Goal: Information Seeking & Learning: Learn about a topic

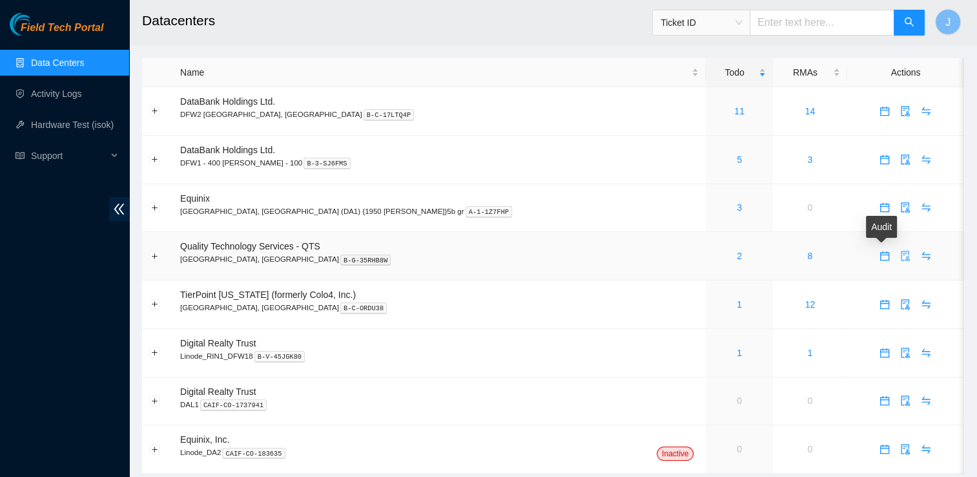
click at [900, 257] on icon "audit" at bounding box center [905, 256] width 10 height 10
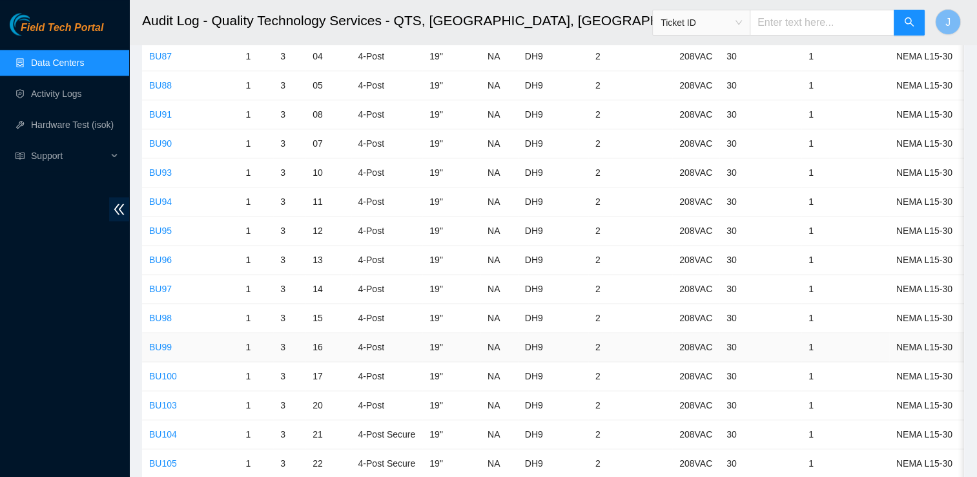
scroll to position [1674, 0]
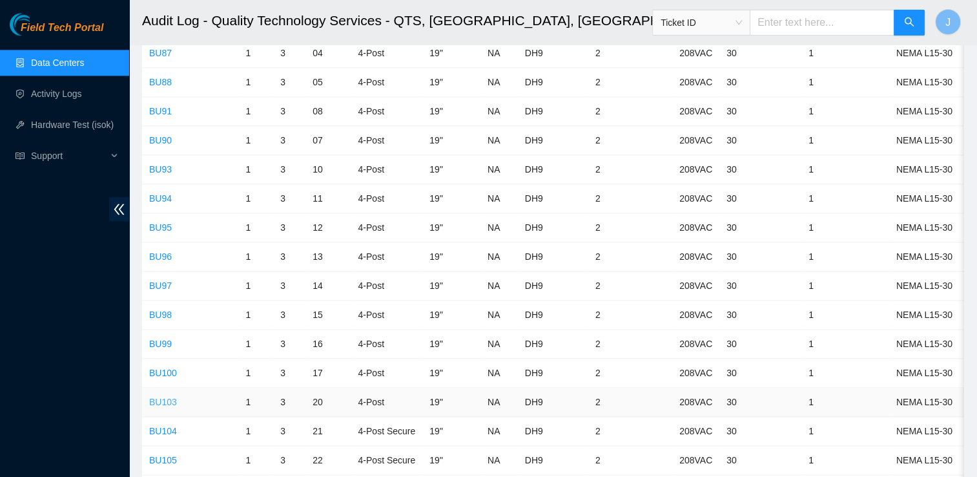
click at [168, 397] on link "BU103" at bounding box center [163, 402] width 28 height 10
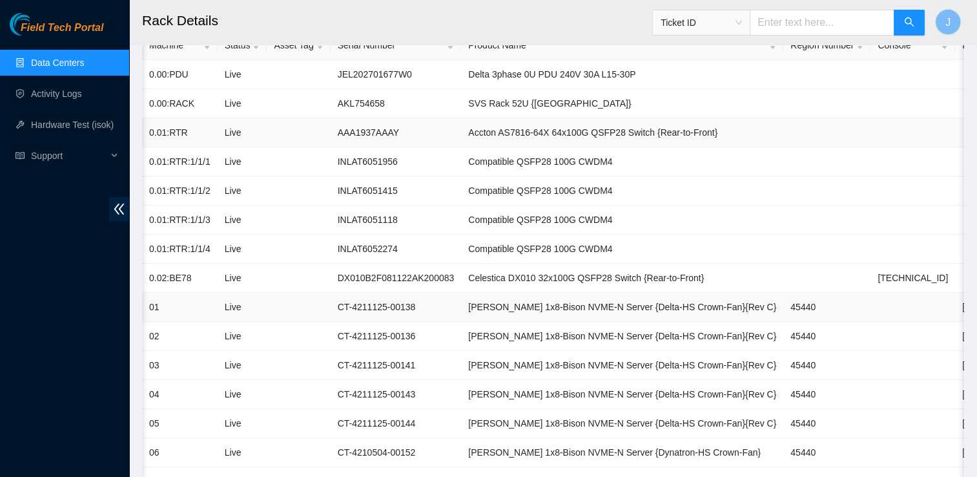
scroll to position [0, 5]
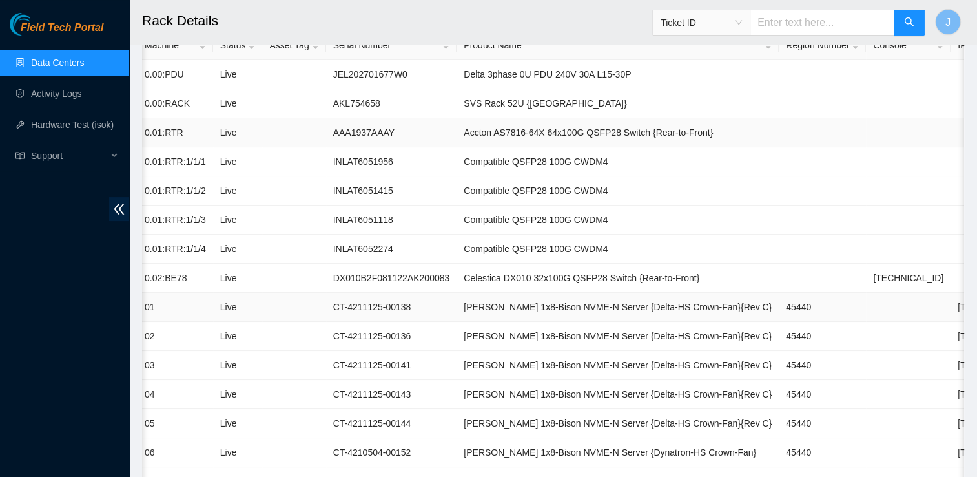
click at [457, 298] on td "[PERSON_NAME] 1x8-Bison NVME-N Server {Delta-HS Crown-Fan}{Rev C}" at bounding box center [618, 307] width 322 height 29
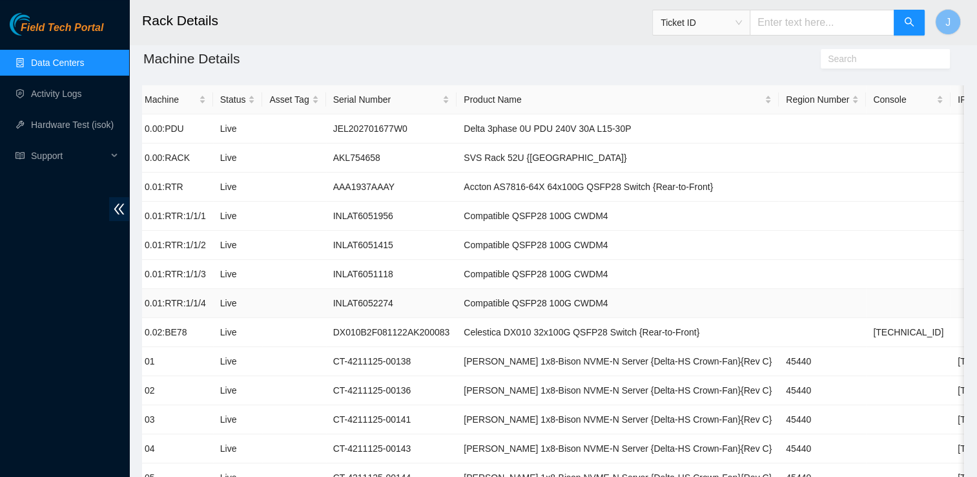
scroll to position [0, 0]
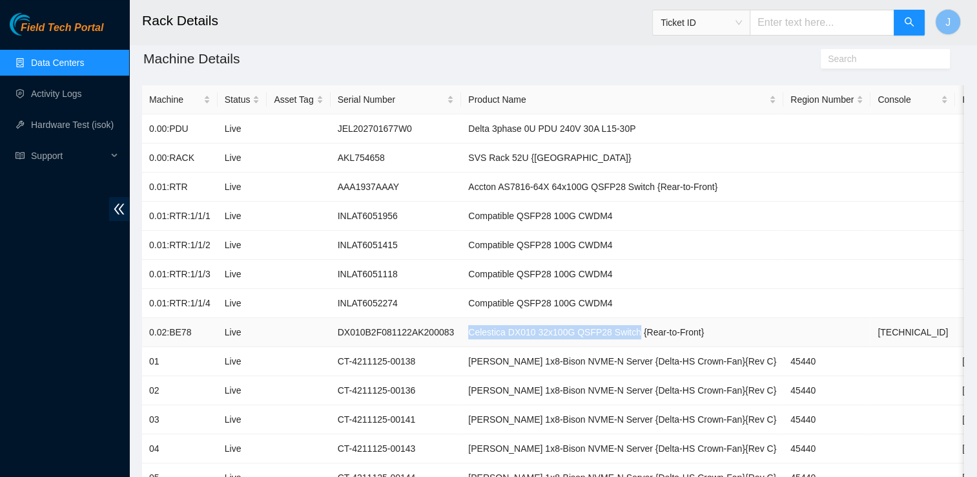
drag, startPoint x: 617, startPoint y: 332, endPoint x: 457, endPoint y: 335, distance: 160.2
click at [461, 335] on td "Celestica DX010 32x100G QSFP28 Switch {Rear-to-Front}" at bounding box center [622, 332] width 322 height 29
copy td "Celestica DX010 32x100G QSFP28 Switch"
click at [666, 342] on td "Celestica DX010 32x100G QSFP28 Switch {Rear-to-Front}" at bounding box center [622, 332] width 322 height 29
drag, startPoint x: 856, startPoint y: 325, endPoint x: 786, endPoint y: 335, distance: 70.4
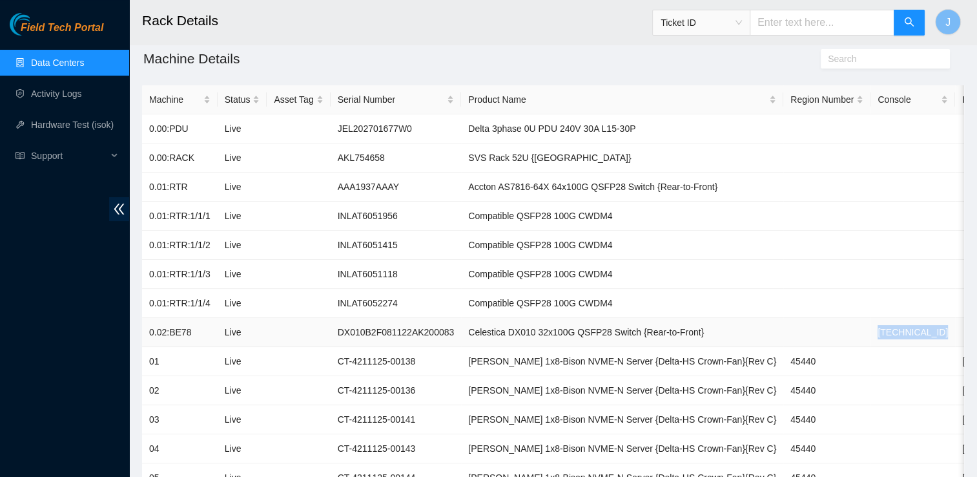
click at [786, 335] on tr "0.02:BE78 Live DX010B2F081122AK200083 Celestica DX010 32x100G QSFP28 Switch {Re…" at bounding box center [675, 332] width 1067 height 29
copy tr "[TECHNICAL_ID]"
click at [526, 313] on td "Compatible QSFP28 100G CWDM4" at bounding box center [622, 303] width 322 height 29
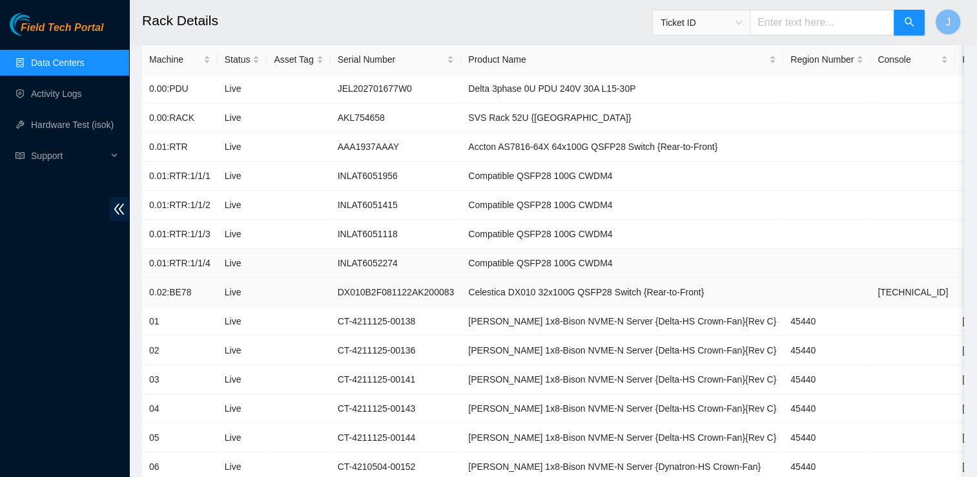
scroll to position [142, 0]
click at [84, 66] on link "Data Centers" at bounding box center [57, 62] width 53 height 10
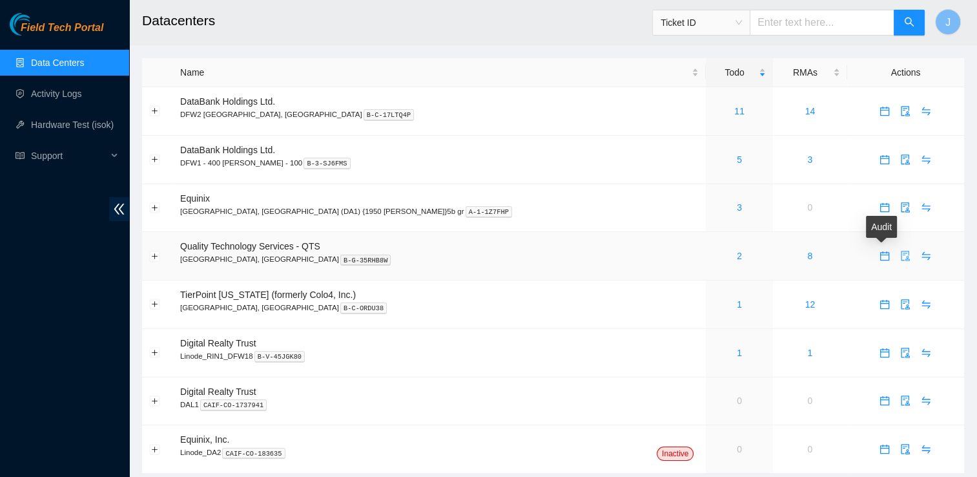
click at [902, 259] on icon "audit" at bounding box center [906, 256] width 8 height 10
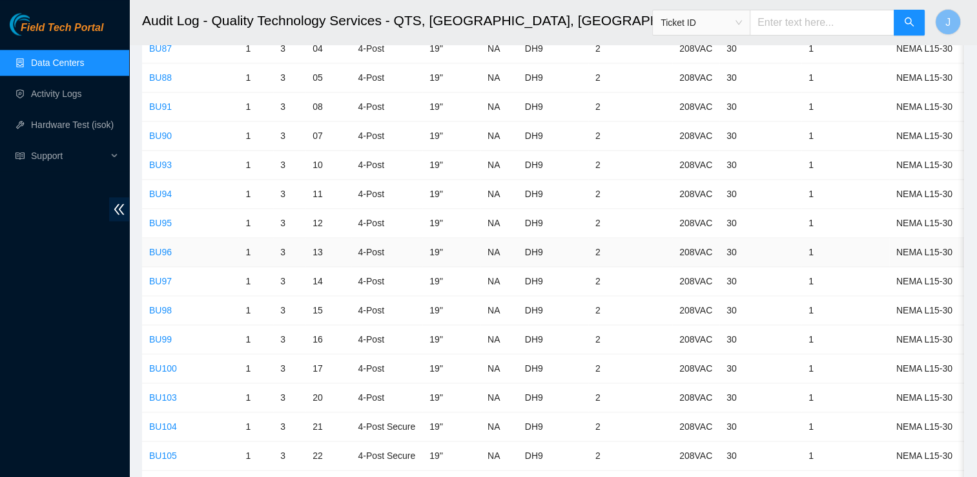
scroll to position [1679, 0]
click at [163, 246] on link "BU96" at bounding box center [160, 251] width 23 height 10
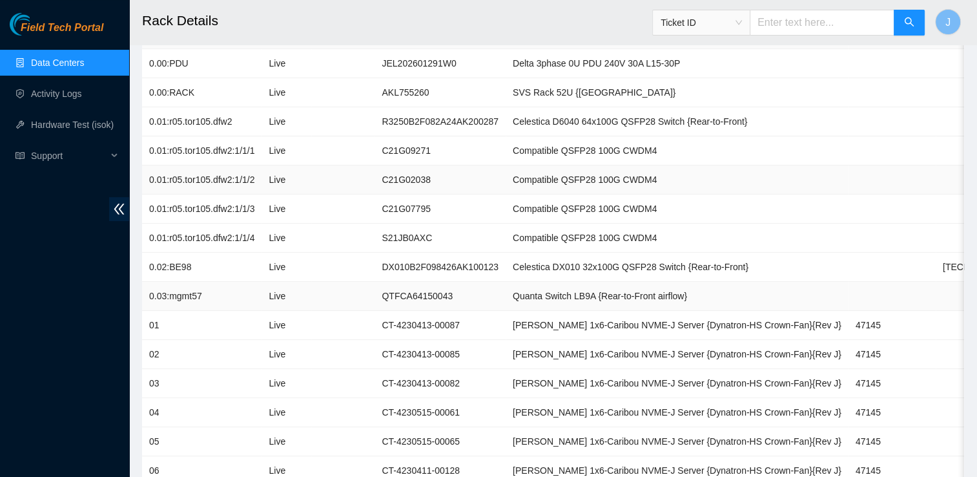
scroll to position [170, 0]
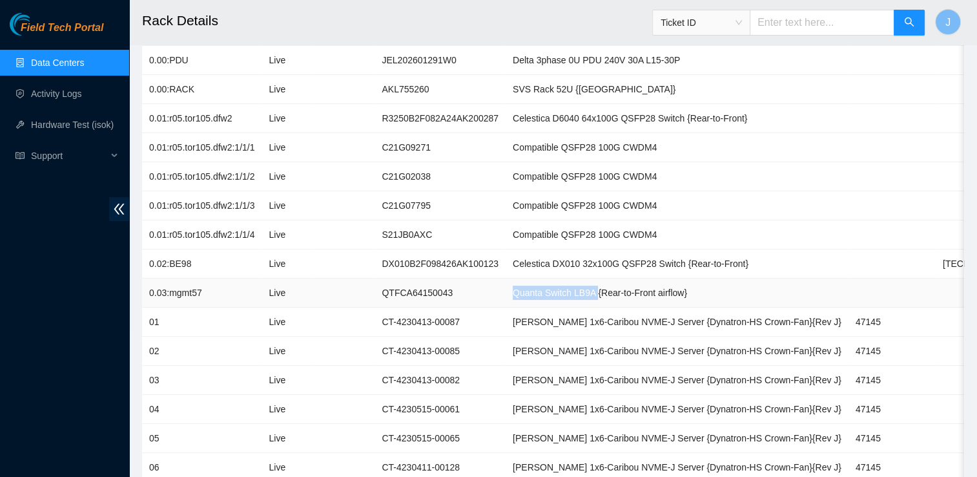
drag, startPoint x: 504, startPoint y: 292, endPoint x: 586, endPoint y: 294, distance: 82.0
click at [586, 294] on td "Quanta Switch LB9A {Rear-to-Front airflow}" at bounding box center [677, 292] width 343 height 29
copy td "Quanta Switch LB9A"
click at [83, 68] on link "Data Centers" at bounding box center [57, 62] width 53 height 10
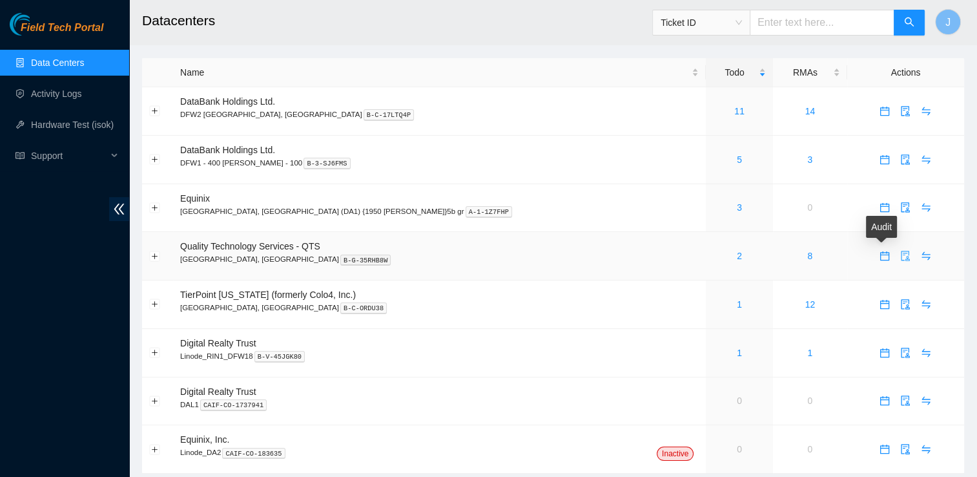
click at [902, 260] on icon "audit" at bounding box center [906, 256] width 8 height 10
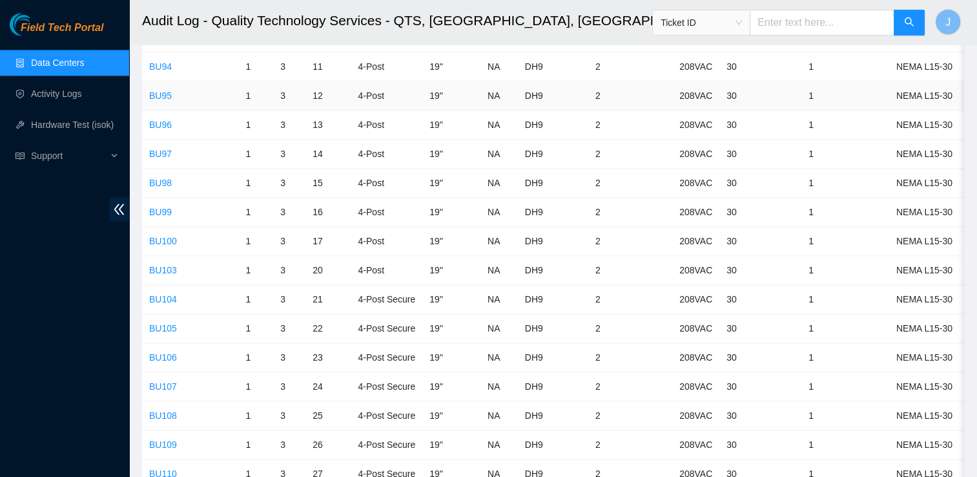
scroll to position [1815, 0]
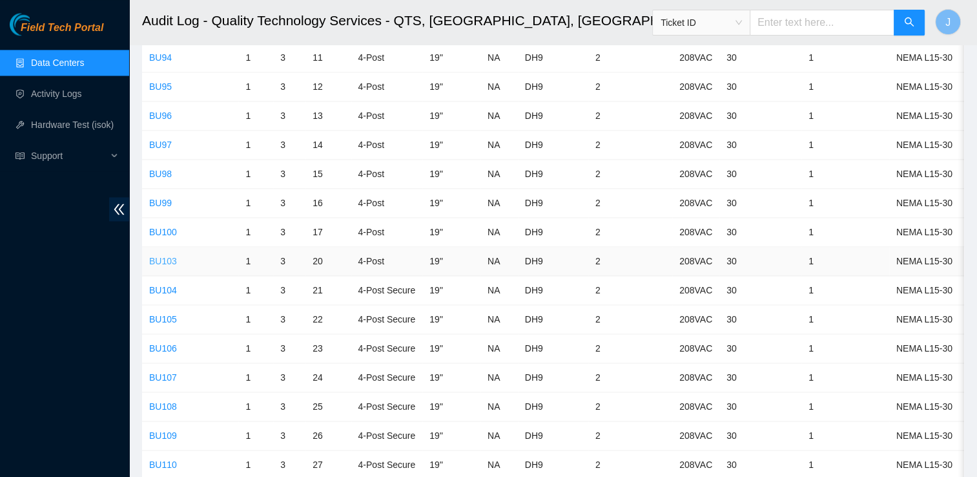
click at [170, 256] on link "BU103" at bounding box center [163, 261] width 28 height 10
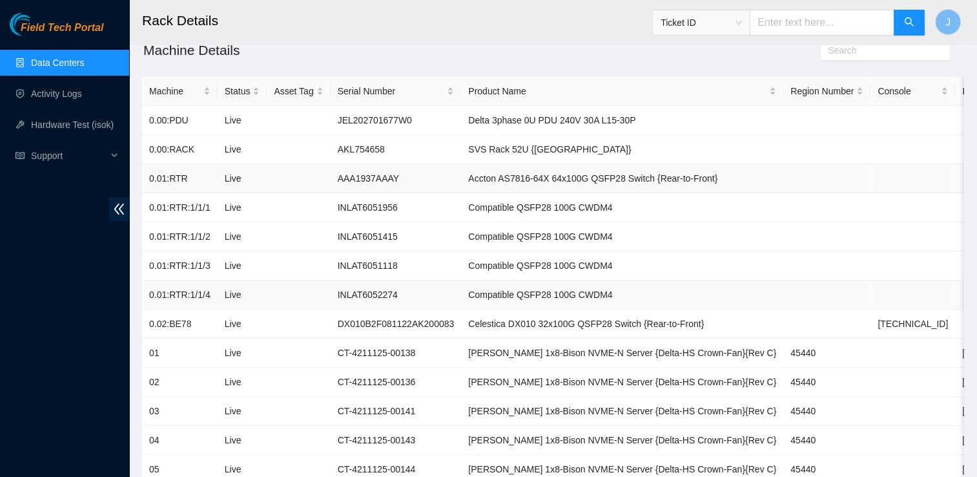
scroll to position [175, 0]
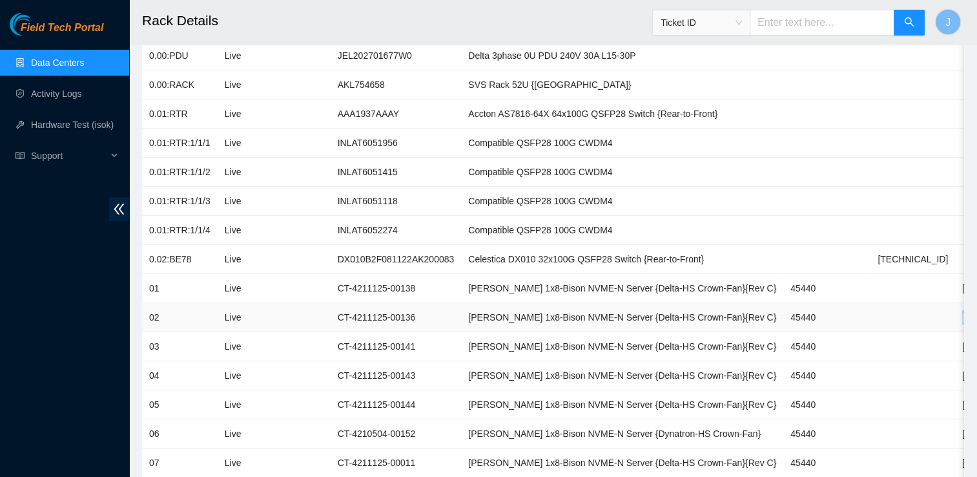
drag, startPoint x: 912, startPoint y: 317, endPoint x: 862, endPoint y: 318, distance: 49.7
copy td "[TECHNICAL_ID]"
click at [45, 57] on link "Data Centers" at bounding box center [57, 62] width 53 height 10
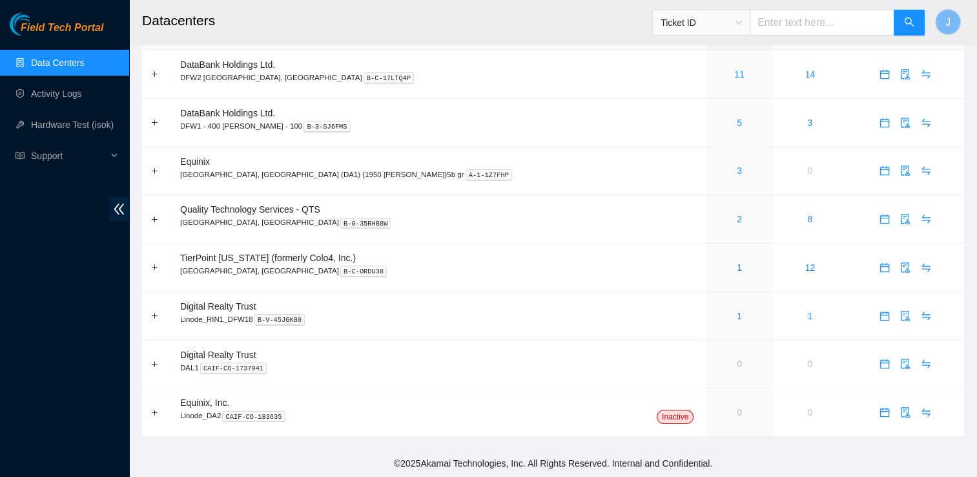
scroll to position [37, 0]
click at [900, 223] on icon "audit" at bounding box center [905, 219] width 10 height 10
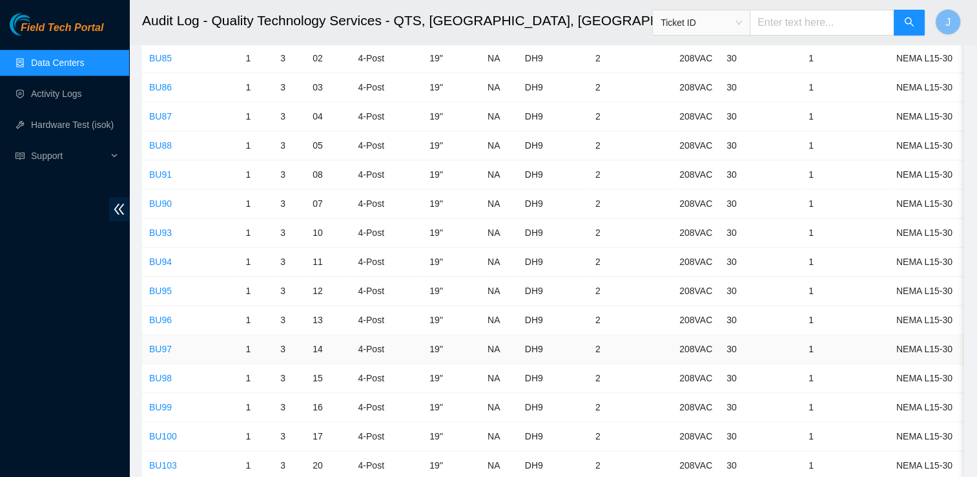
scroll to position [1620, 0]
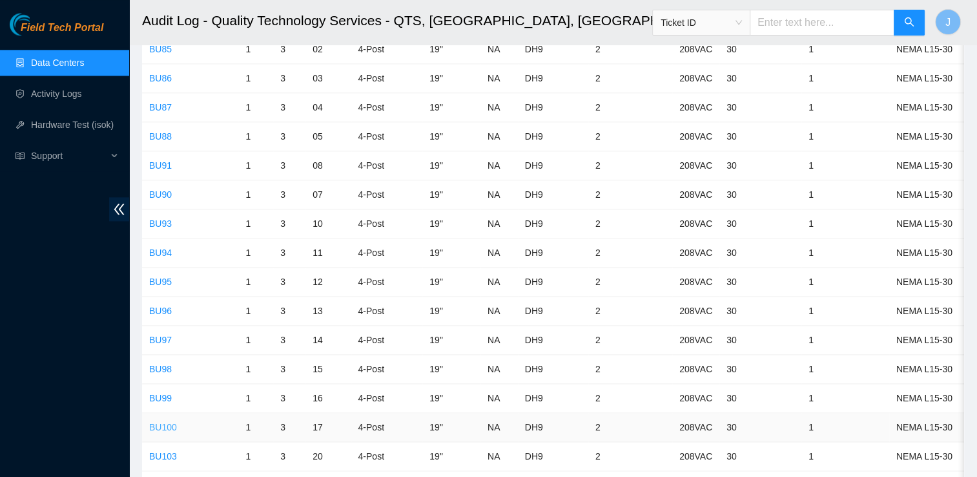
click at [169, 422] on link "BU100" at bounding box center [163, 427] width 28 height 10
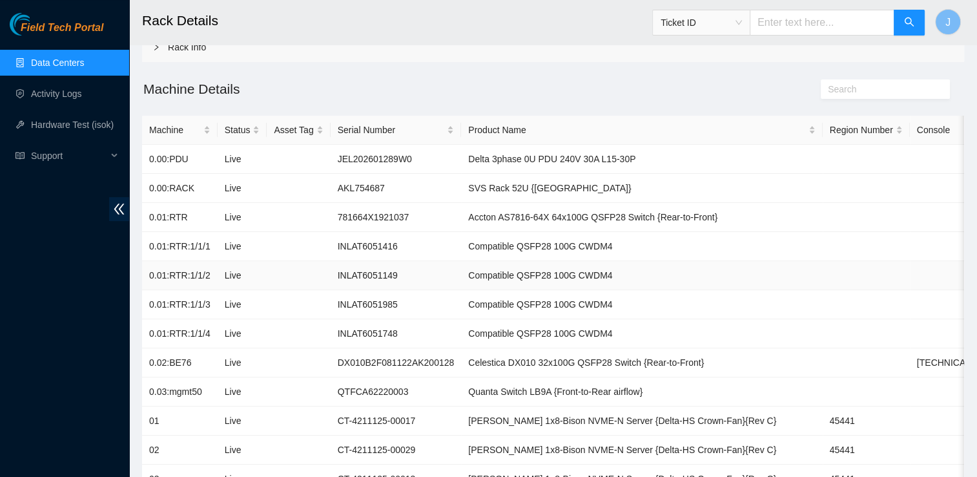
scroll to position [75, 0]
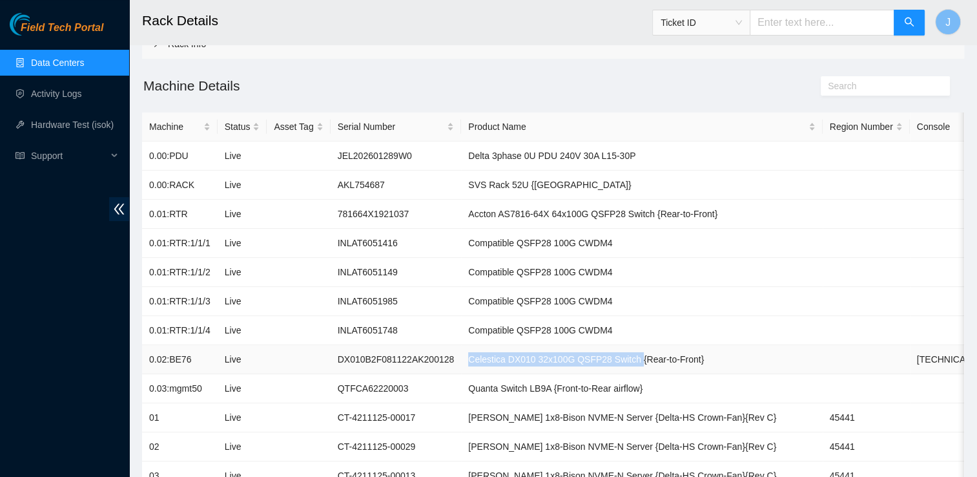
drag, startPoint x: 455, startPoint y: 356, endPoint x: 620, endPoint y: 366, distance: 165.0
click at [620, 366] on td "Celestica DX010 32x100G QSFP28 Switch {Rear-to-Front}" at bounding box center [641, 359] width 361 height 29
copy td "Celestica DX010 32x100G QSFP28 Switch"
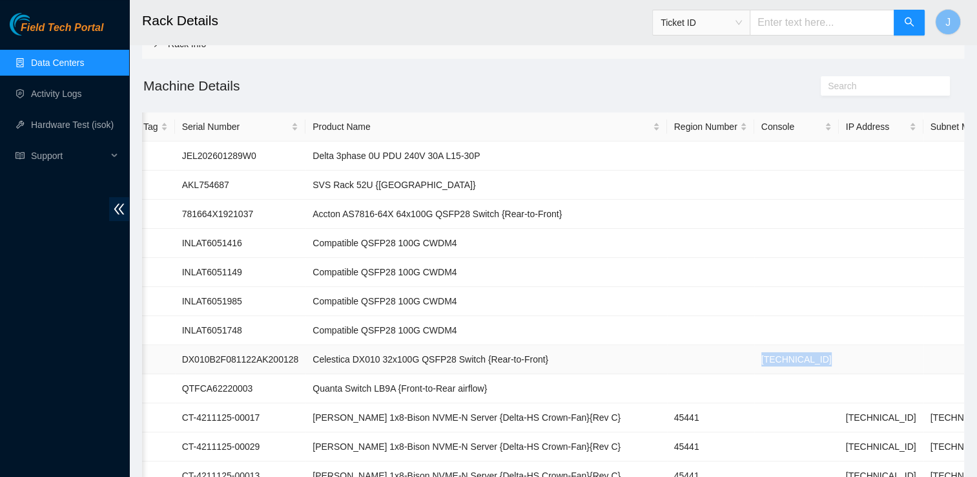
drag, startPoint x: 841, startPoint y: 359, endPoint x: 752, endPoint y: 365, distance: 90.0
click at [752, 365] on tr "0.02:BE76 Live DX010B2F081122AK200128 Celestica DX010 32x100G QSFP28 Switch {Re…" at bounding box center [539, 359] width 1106 height 29
copy td "[TECHNICAL_ID]"
drag, startPoint x: 300, startPoint y: 386, endPoint x: 380, endPoint y: 377, distance: 80.5
click at [380, 377] on td "Quanta Switch LB9A {Front-to-Rear airflow}" at bounding box center [485, 388] width 361 height 29
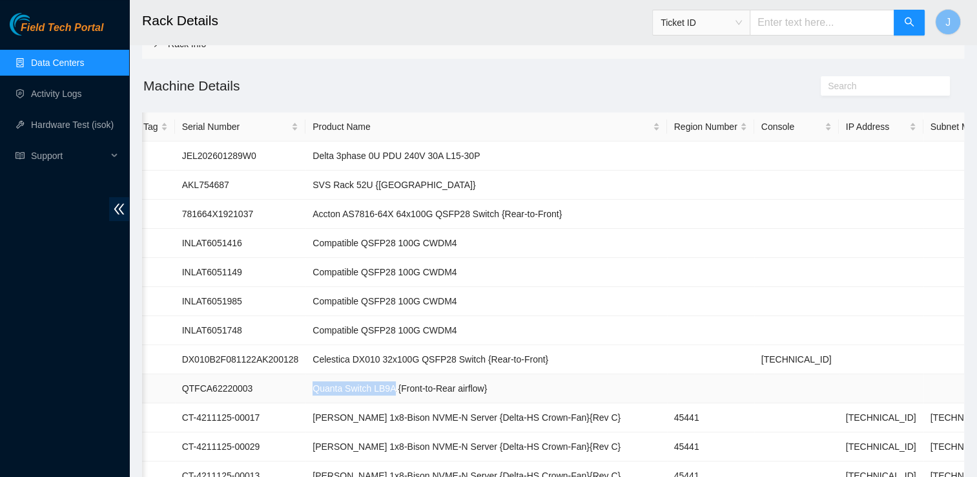
copy td "Quanta Switch LB9A"
click at [546, 404] on td "[PERSON_NAME] 1x8-Bison NVME-N Server {Delta-HS Crown-Fan}{Rev C}" at bounding box center [485, 417] width 361 height 29
drag, startPoint x: 814, startPoint y: 443, endPoint x: 754, endPoint y: 444, distance: 60.1
click at [839, 444] on td "[TECHNICAL_ID]" at bounding box center [881, 446] width 85 height 29
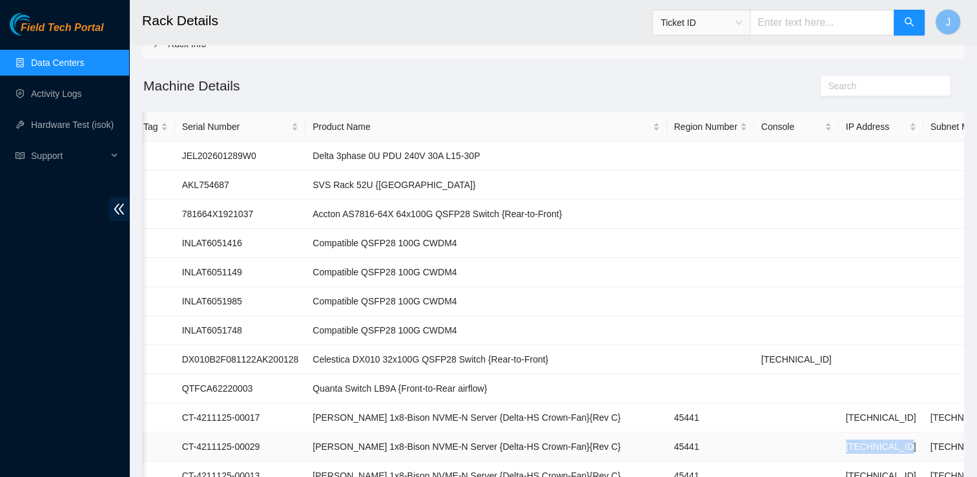
copy td "[TECHNICAL_ID]"
click at [78, 65] on link "Data Centers" at bounding box center [57, 62] width 53 height 10
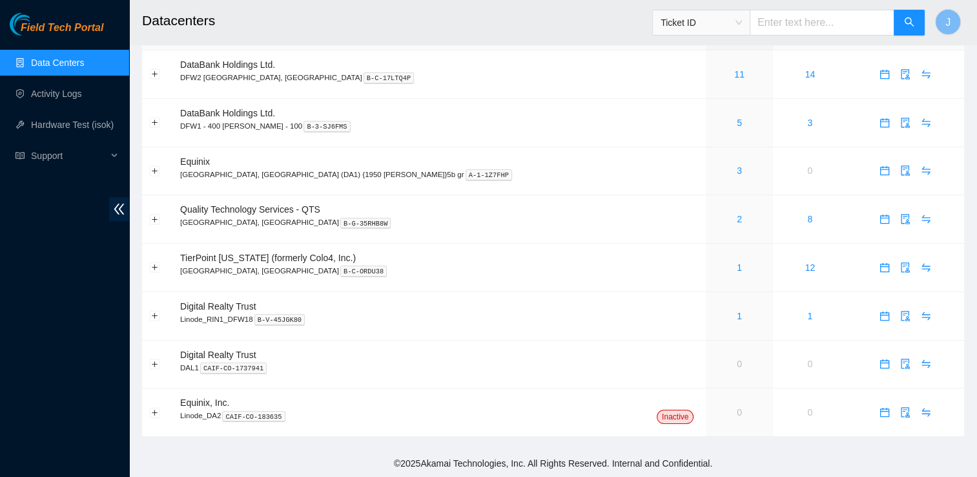
scroll to position [37, 0]
click at [902, 222] on icon "audit" at bounding box center [906, 219] width 8 height 10
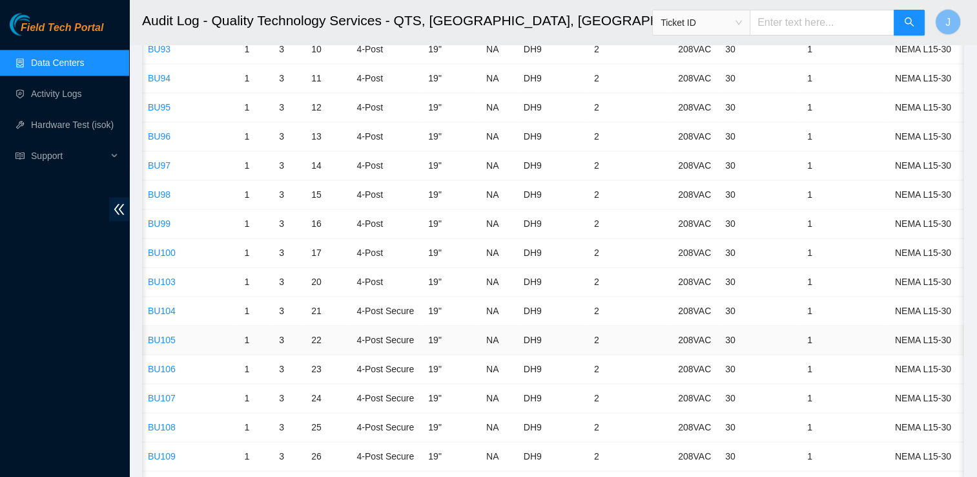
scroll to position [1791, 0]
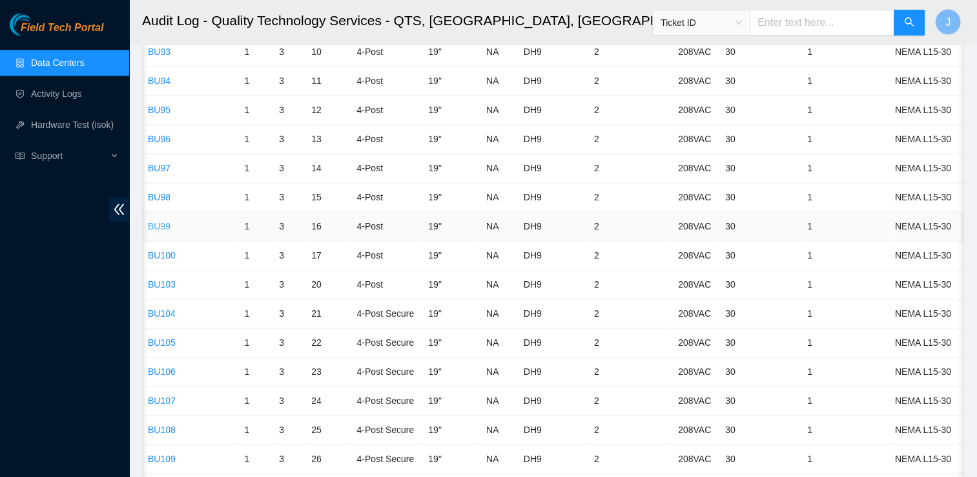
click at [164, 221] on link "BU99" at bounding box center [159, 226] width 23 height 10
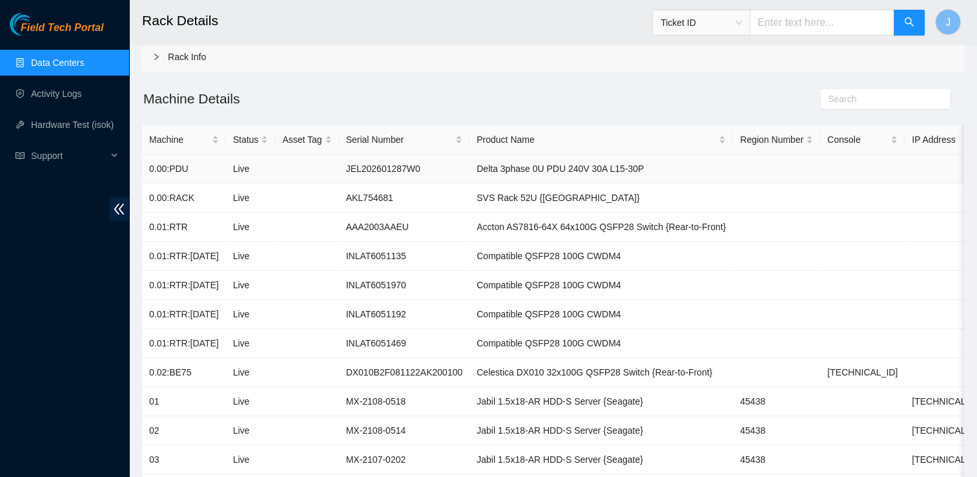
scroll to position [65, 0]
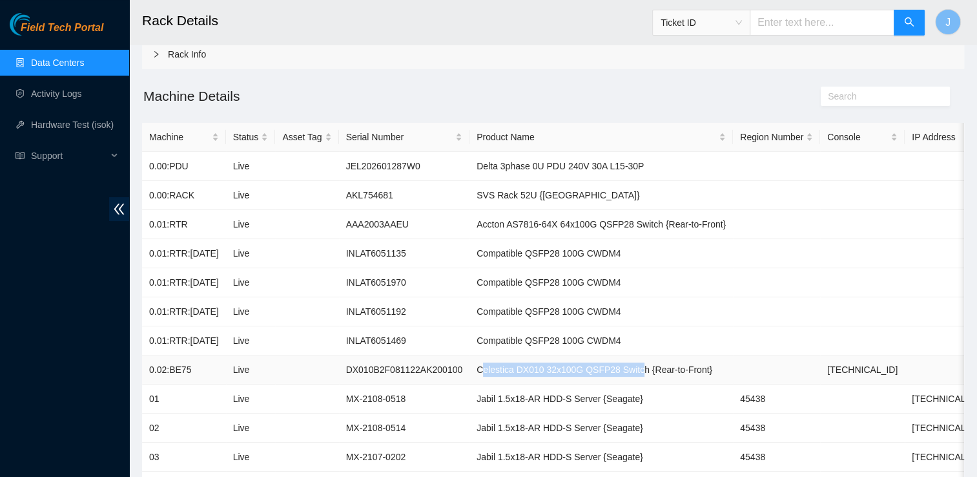
drag, startPoint x: 464, startPoint y: 368, endPoint x: 617, endPoint y: 366, distance: 152.4
click at [617, 366] on td "Celestica DX010 32x100G QSFP28 Switch {Rear-to-Front}" at bounding box center [600, 369] width 263 height 29
click at [469, 360] on td "Celestica DX010 32x100G QSFP28 Switch {Rear-to-Front}" at bounding box center [600, 369] width 263 height 29
drag, startPoint x: 462, startPoint y: 369, endPoint x: 623, endPoint y: 378, distance: 160.4
click at [623, 378] on td "Celestica DX010 32x100G QSFP28 Switch {Rear-to-Front}" at bounding box center [600, 369] width 263 height 29
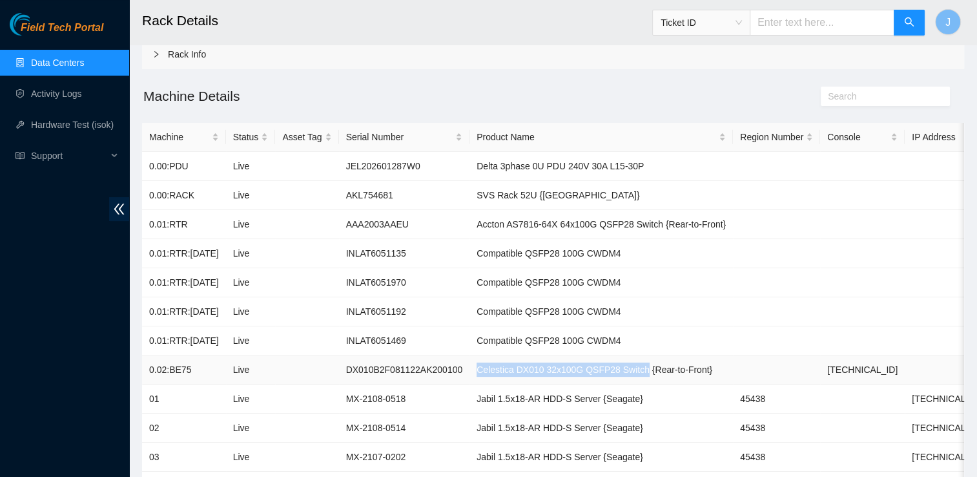
copy td "Celestica DX010 32x100G QSFP28 Switch"
click at [623, 378] on td "Celestica DX010 32x100G QSFP28 Switch {Rear-to-Front}" at bounding box center [600, 369] width 263 height 29
drag, startPoint x: 856, startPoint y: 366, endPoint x: 790, endPoint y: 378, distance: 67.0
click at [790, 378] on tr "0.02:BE75 Live DX010B2F081122AK200100 Celestica DX010 32x100G QSFP28 Switch {Re…" at bounding box center [650, 369] width 1016 height 29
copy tr "[TECHNICAL_ID]"
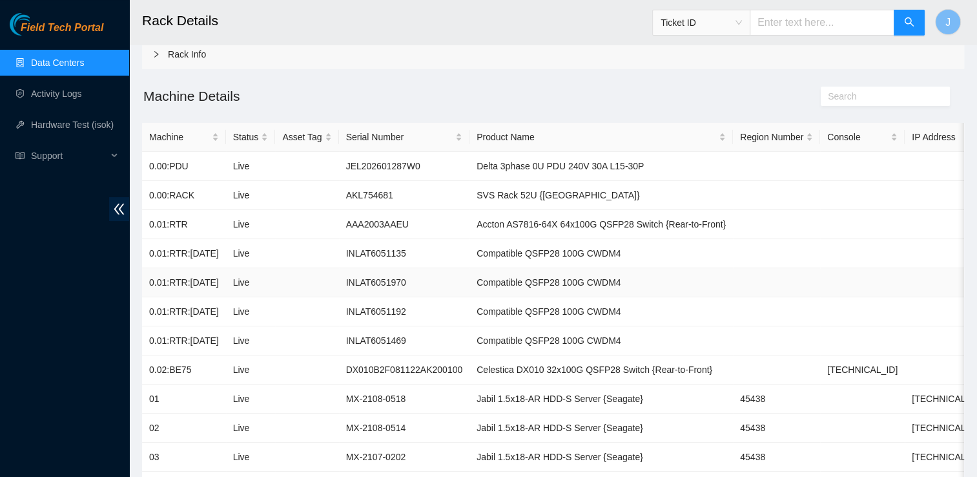
click at [917, 284] on td at bounding box center [947, 282] width 85 height 29
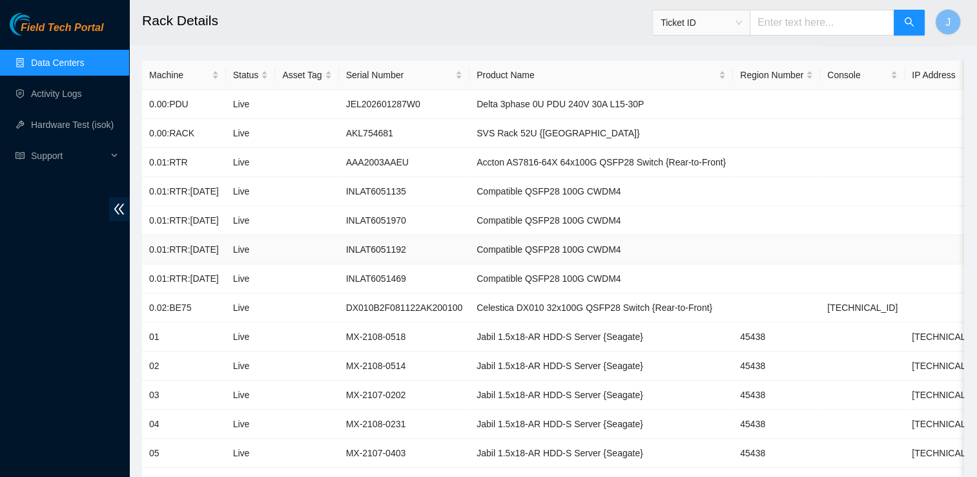
scroll to position [127, 0]
click at [915, 243] on td at bounding box center [947, 249] width 85 height 29
drag, startPoint x: 869, startPoint y: 367, endPoint x: 931, endPoint y: 362, distance: 62.2
click at [931, 362] on tr "02 Live MX-2108-0514 Jabil 1.5x18-AR HDD-S Server {Seagate} 45438 [TECHNICAL_ID…" at bounding box center [650, 365] width 1016 height 29
click at [84, 59] on link "Data Centers" at bounding box center [57, 62] width 53 height 10
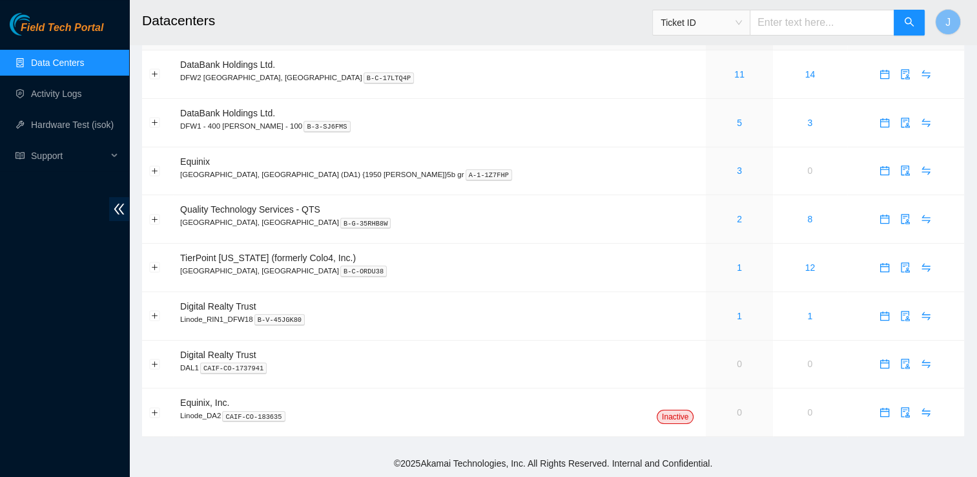
scroll to position [37, 0]
click at [900, 221] on icon "audit" at bounding box center [905, 219] width 10 height 10
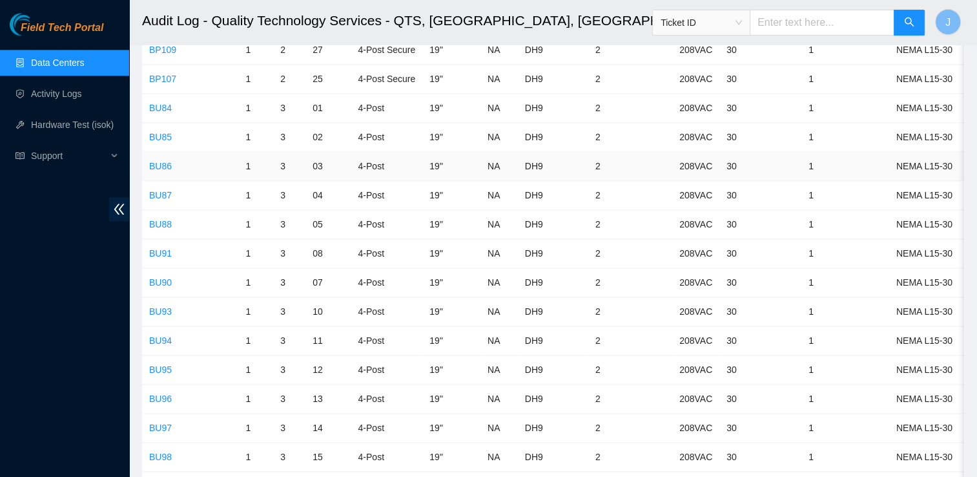
scroll to position [1539, 0]
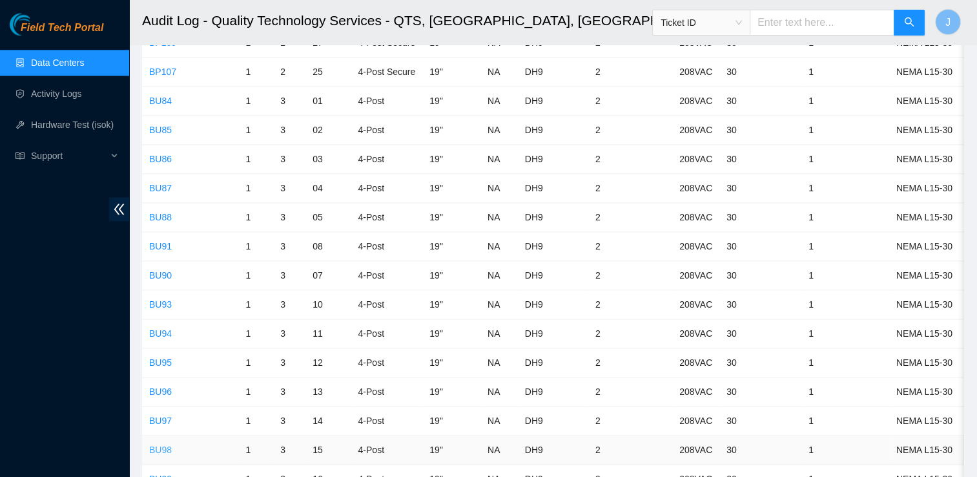
click at [166, 444] on link "BU98" at bounding box center [160, 449] width 23 height 10
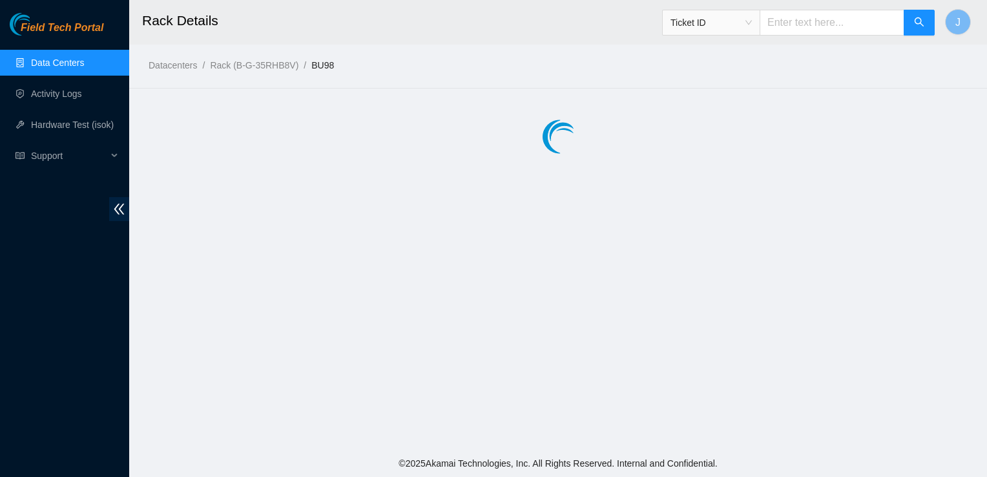
click at [166, 439] on main "Rack Details Ticket ID J Datacenters / Rack (B-G-35RHB8V) / BU98 /" at bounding box center [558, 224] width 858 height 449
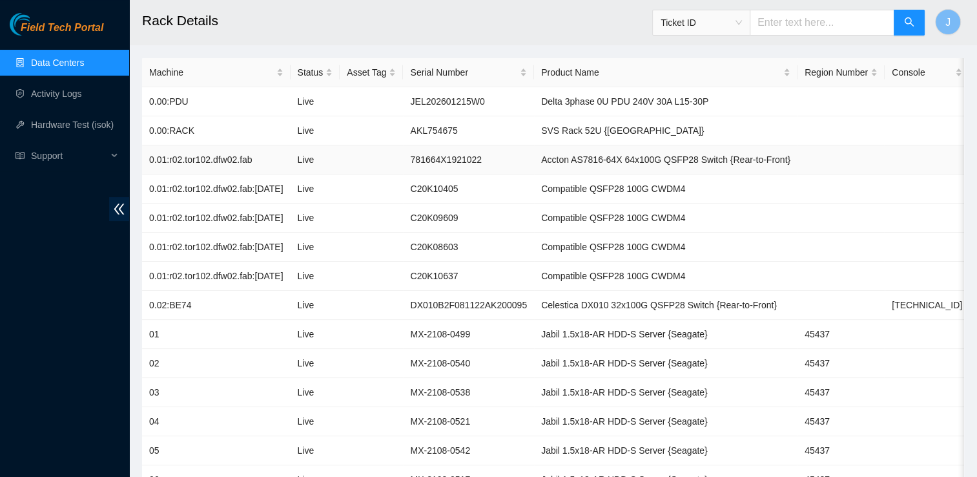
scroll to position [131, 0]
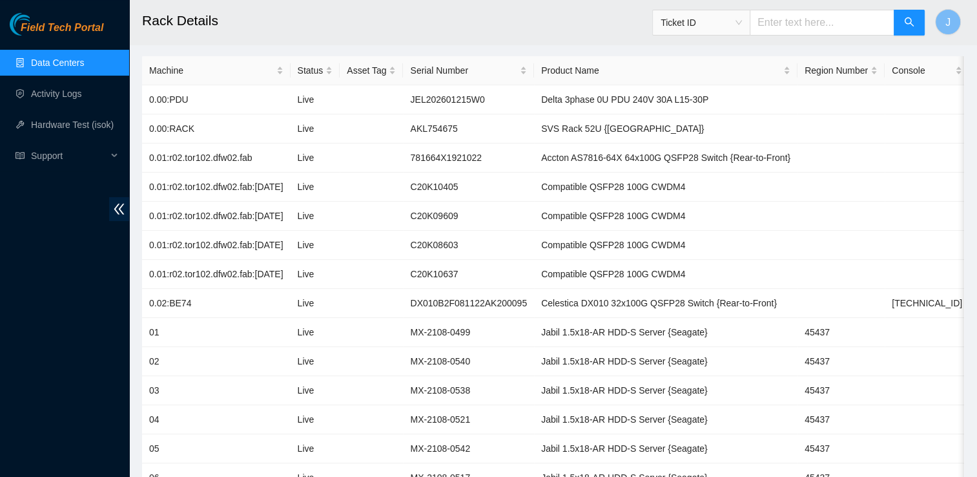
click at [84, 59] on link "Data Centers" at bounding box center [57, 62] width 53 height 10
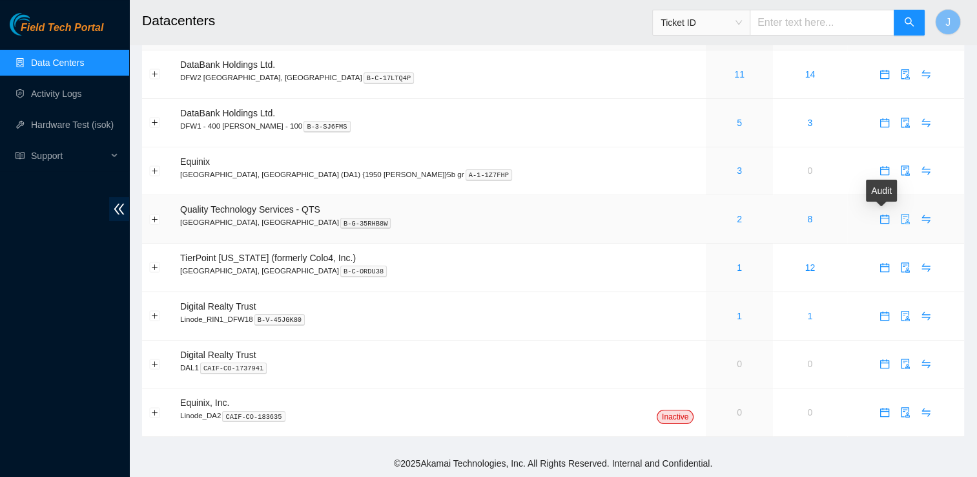
click at [900, 222] on icon "audit" at bounding box center [905, 219] width 10 height 10
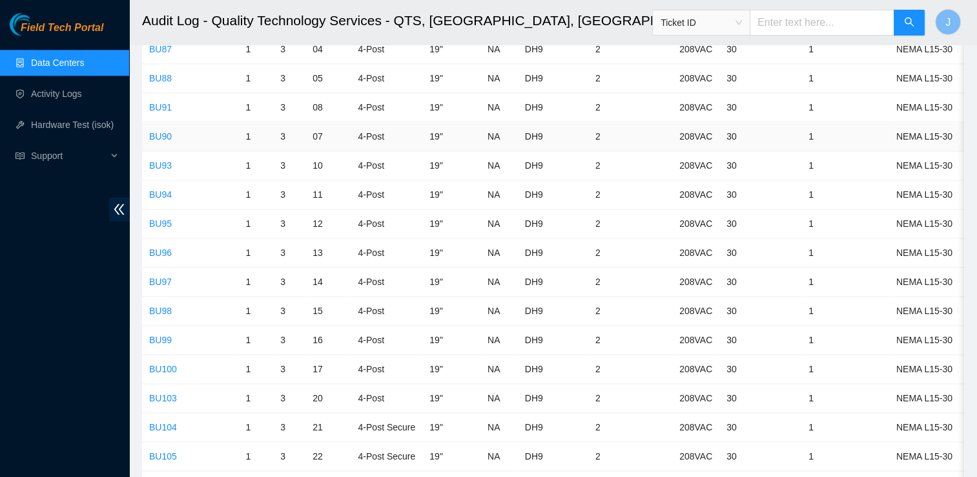
scroll to position [1683, 0]
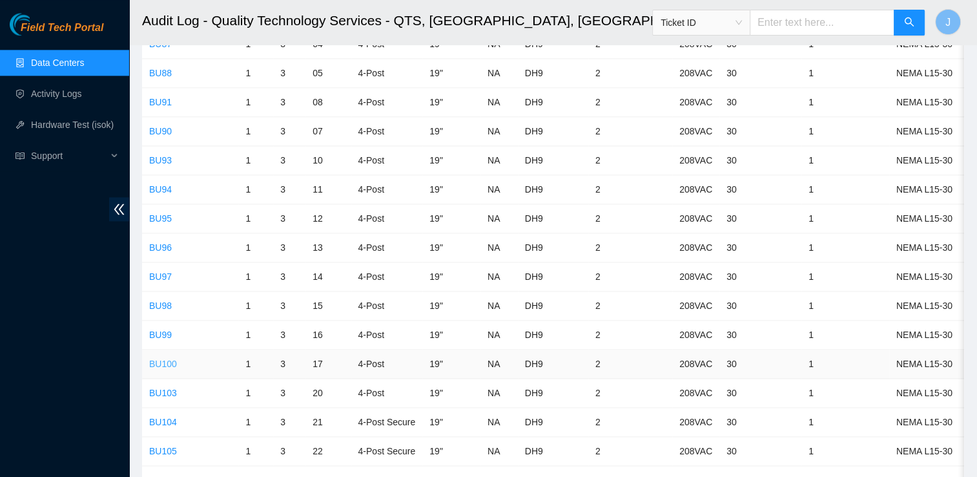
click at [171, 358] on link "BU100" at bounding box center [163, 363] width 28 height 10
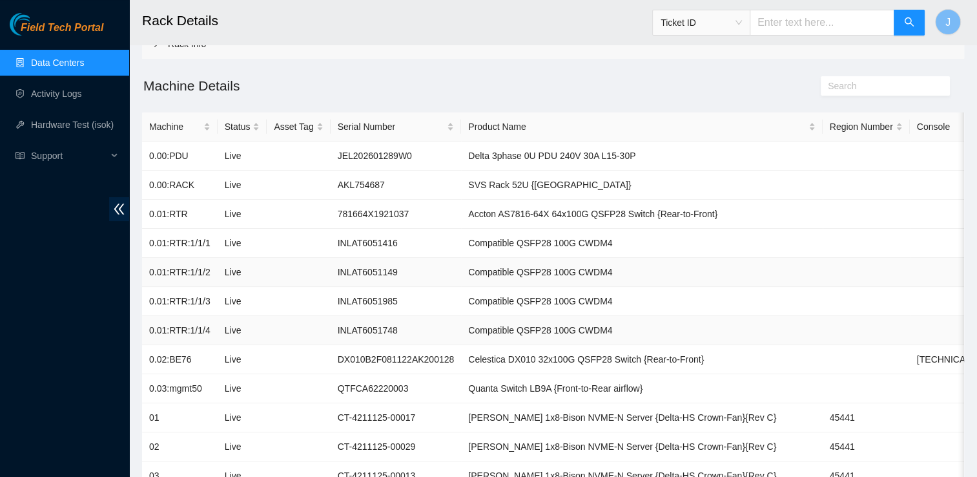
scroll to position [76, 0]
click at [84, 60] on link "Data Centers" at bounding box center [57, 62] width 53 height 10
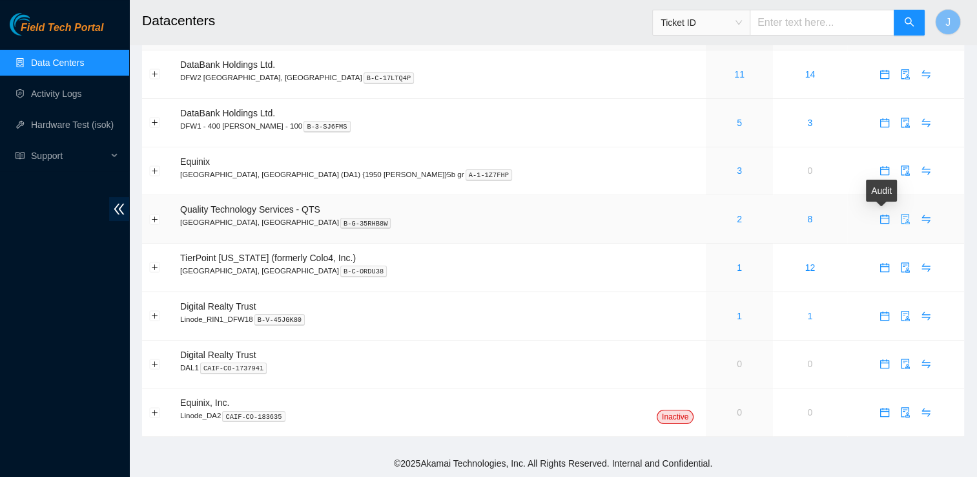
click at [895, 225] on button "button" at bounding box center [905, 219] width 21 height 21
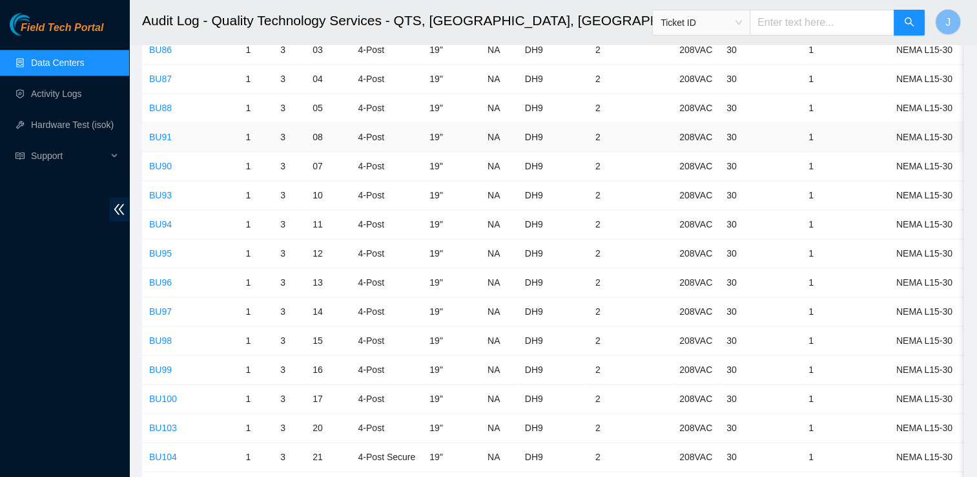
scroll to position [1648, 0]
click at [163, 335] on link "BU98" at bounding box center [160, 340] width 23 height 10
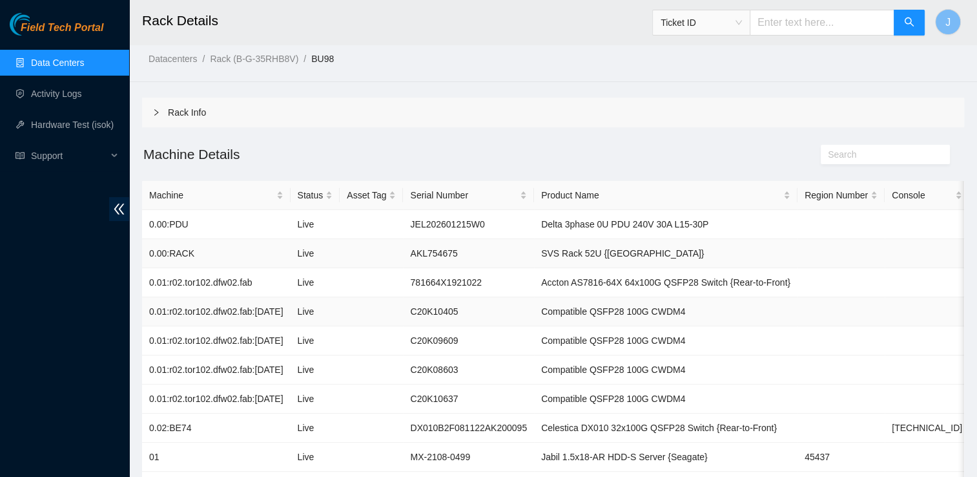
click at [664, 251] on td "SVS Rack 52U {[GEOGRAPHIC_DATA]}" at bounding box center [665, 253] width 263 height 29
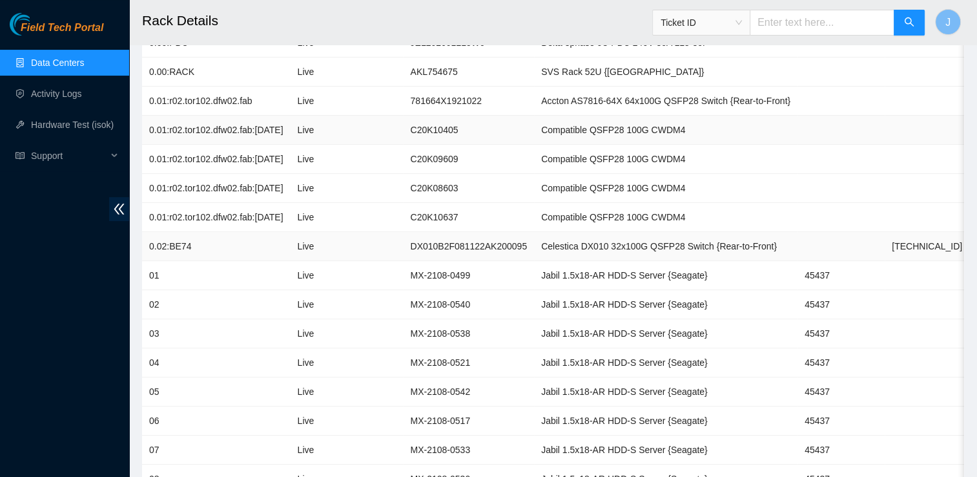
scroll to position [189, 0]
drag, startPoint x: 524, startPoint y: 243, endPoint x: 688, endPoint y: 249, distance: 164.1
click at [688, 249] on td "Celestica DX010 32x100G QSFP28 Switch {Rear-to-Front}" at bounding box center [665, 245] width 263 height 29
click at [928, 291] on td at bounding box center [927, 303] width 85 height 29
drag, startPoint x: 933, startPoint y: 242, endPoint x: 873, endPoint y: 252, distance: 60.9
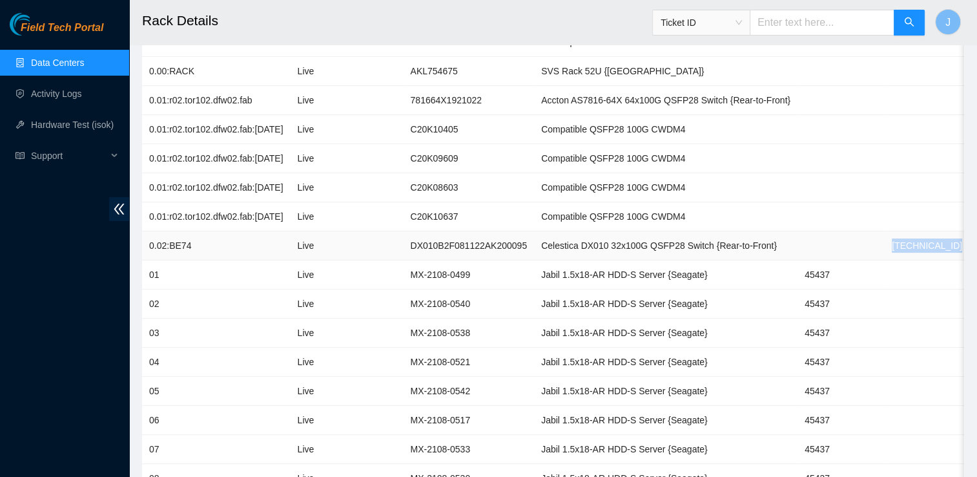
click at [873, 252] on tr "0.02:BE74 Live DX010B2F081122AK200095 Celestica DX010 32x100G QSFP28 Switch {Re…" at bounding box center [682, 245] width 1081 height 29
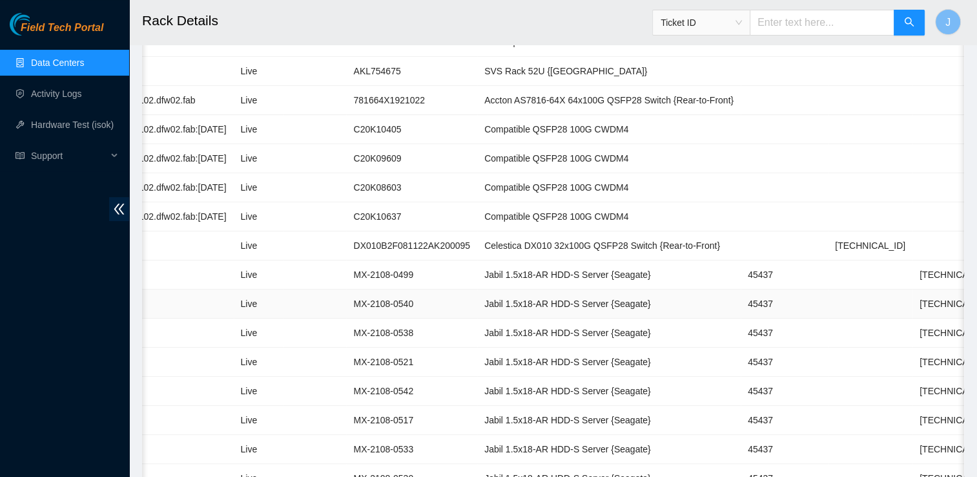
scroll to position [0, 70]
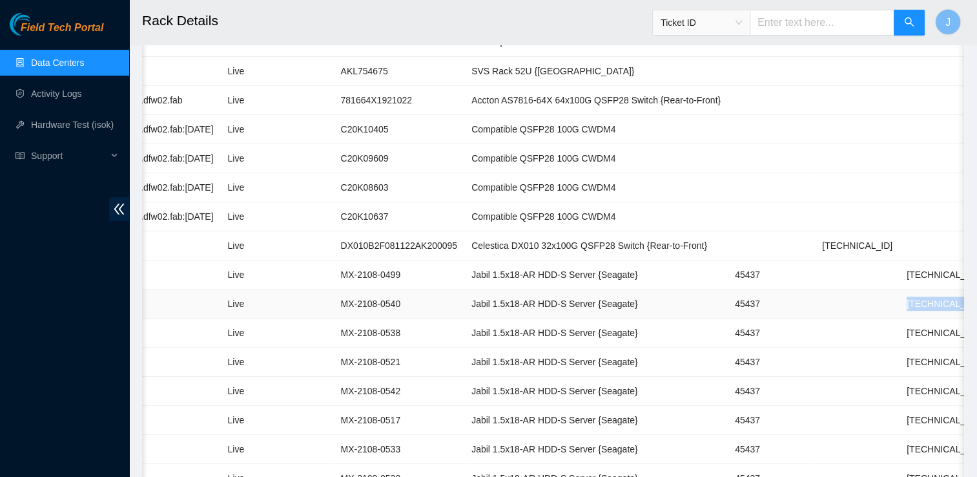
drag, startPoint x: 925, startPoint y: 296, endPoint x: 868, endPoint y: 304, distance: 58.0
click at [900, 304] on td "[TECHNICAL_ID]" at bounding box center [942, 303] width 85 height 29
click at [72, 59] on link "Data Centers" at bounding box center [57, 62] width 53 height 10
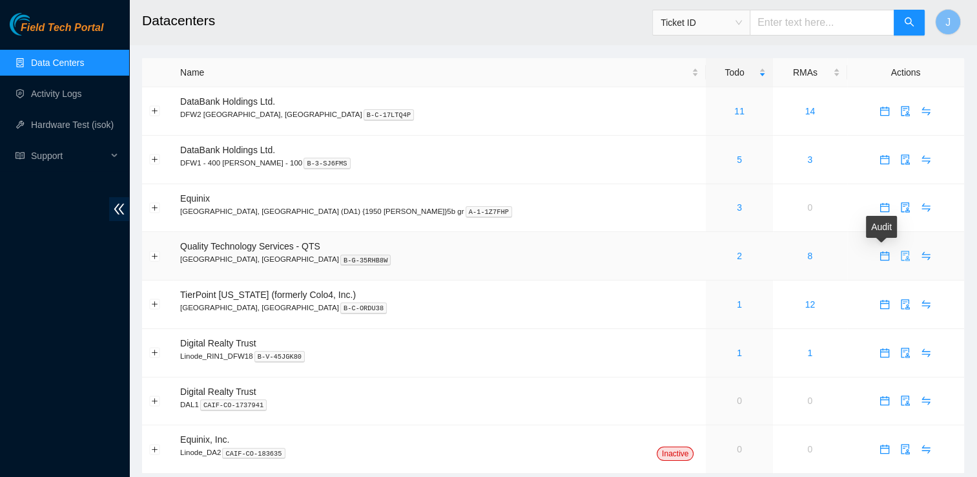
click at [895, 262] on button "button" at bounding box center [905, 255] width 21 height 21
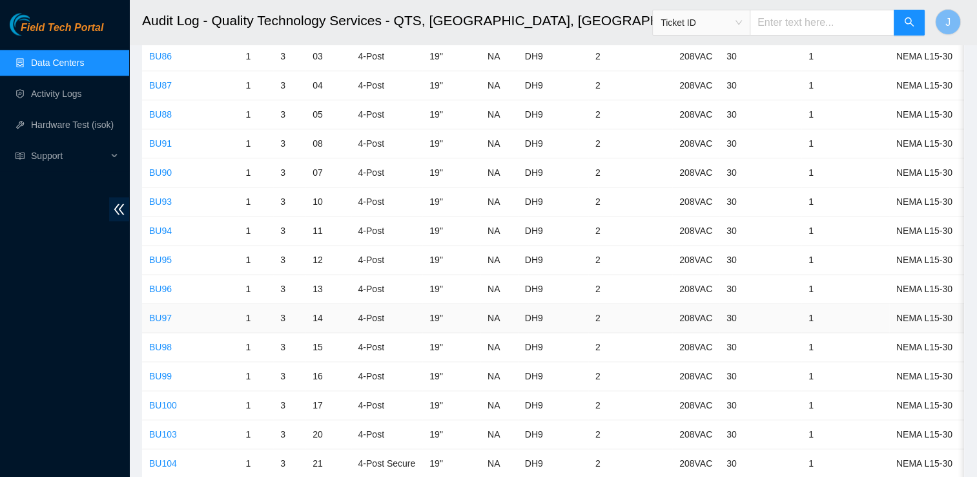
scroll to position [1643, 0]
click at [154, 282] on link "BU96" at bounding box center [160, 287] width 23 height 10
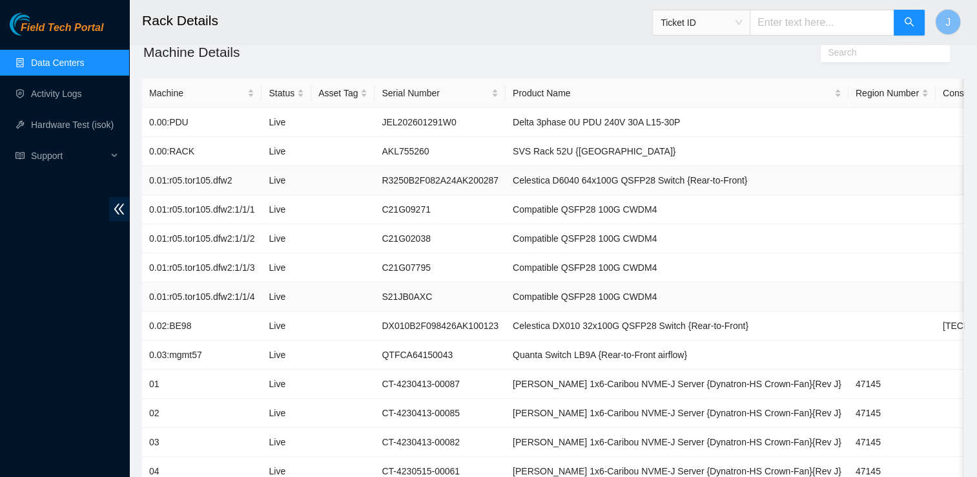
scroll to position [107, 0]
click at [506, 327] on td "Celestica DX010 32x100G QSFP28 Switch {Rear-to-Front}" at bounding box center [677, 327] width 343 height 29
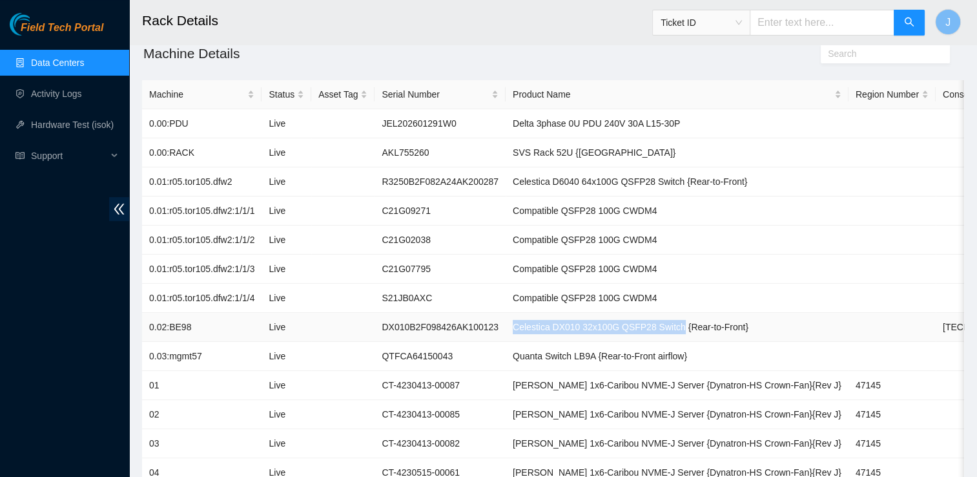
drag, startPoint x: 499, startPoint y: 325, endPoint x: 665, endPoint y: 327, distance: 166.6
click at [665, 327] on td "Celestica DX010 32x100G QSFP28 Switch {Rear-to-Front}" at bounding box center [677, 327] width 343 height 29
click at [674, 338] on td "Celestica DX010 32x100G QSFP28 Switch {Rear-to-Front}" at bounding box center [677, 327] width 343 height 29
drag, startPoint x: 928, startPoint y: 324, endPoint x: 844, endPoint y: 329, distance: 84.1
click at [844, 329] on tr "0.02:BE98 Live DX010B2F098426AK100123 Celestica DX010 32x100G QSFP28 Switch {Re…" at bounding box center [708, 327] width 1132 height 29
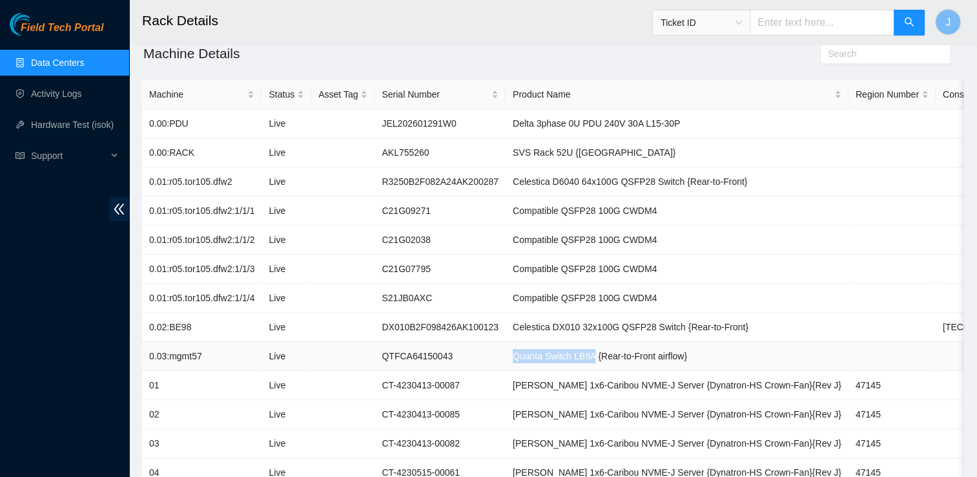
drag, startPoint x: 502, startPoint y: 354, endPoint x: 582, endPoint y: 354, distance: 80.1
click at [582, 354] on td "Quanta Switch LB9A {Rear-to-Front airflow}" at bounding box center [677, 356] width 343 height 29
click at [525, 397] on td "[PERSON_NAME] 1x6-Caribou NVME-J Server {Dynatron-HS Crown-Fan}{Rev J}" at bounding box center [677, 385] width 343 height 29
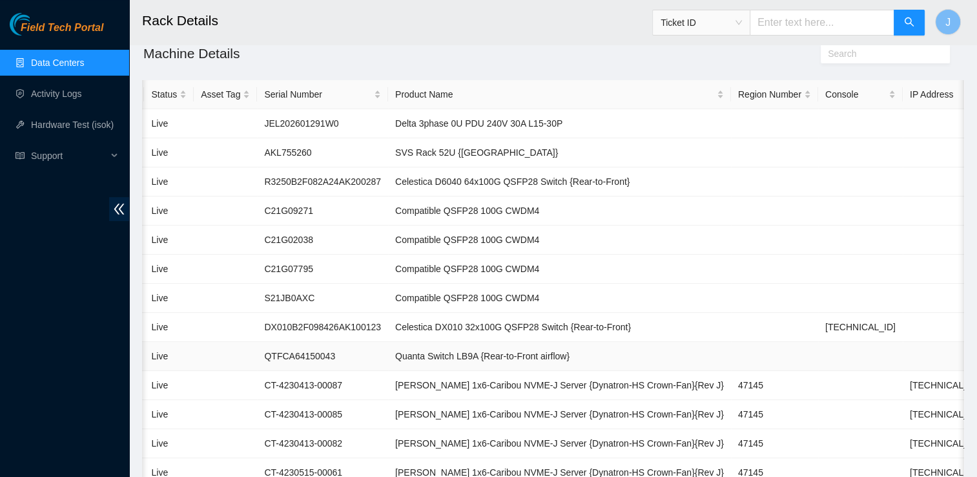
scroll to position [0, 127]
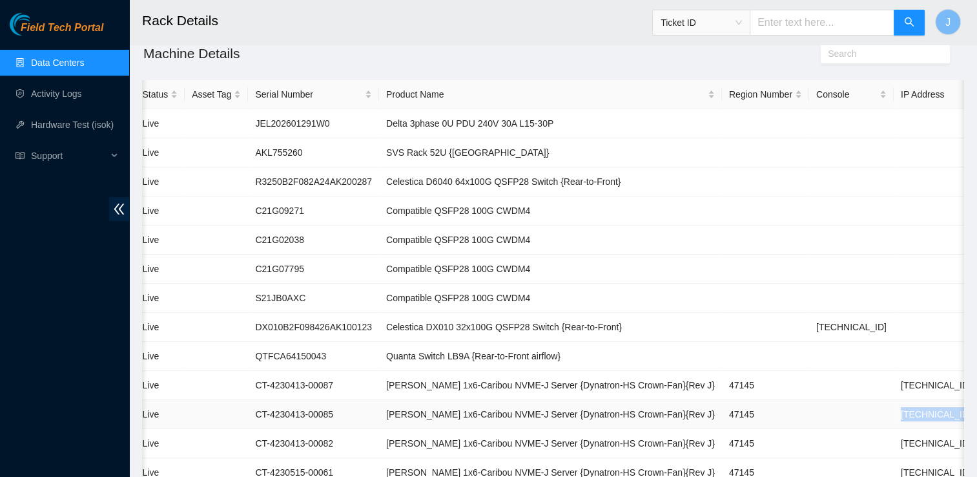
drag, startPoint x: 805, startPoint y: 420, endPoint x: 868, endPoint y: 417, distance: 63.4
click at [868, 417] on tr "02 Live CT-4230413-00085 [PERSON_NAME] 1x6-[GEOGRAPHIC_DATA] NVME-J Server {Dyn…" at bounding box center [581, 414] width 1132 height 29
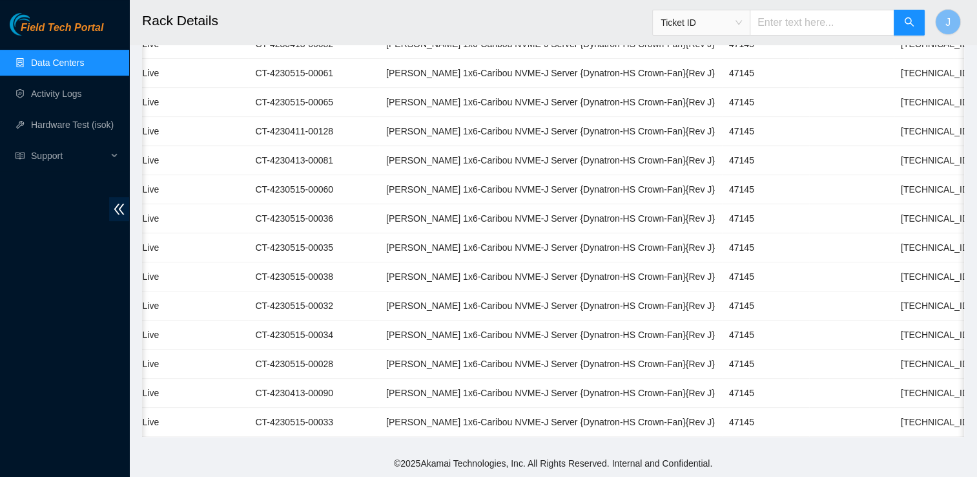
click at [84, 60] on link "Data Centers" at bounding box center [57, 62] width 53 height 10
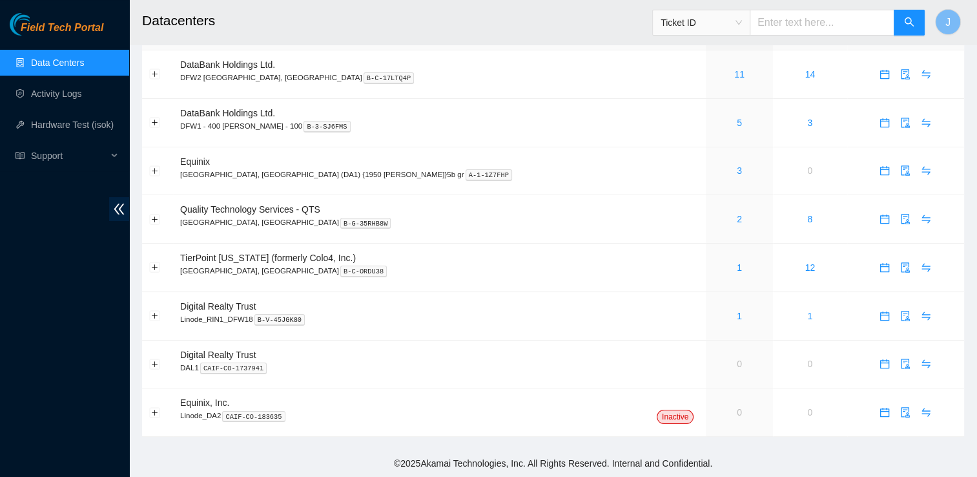
scroll to position [37, 0]
click at [902, 222] on icon "audit" at bounding box center [906, 219] width 8 height 10
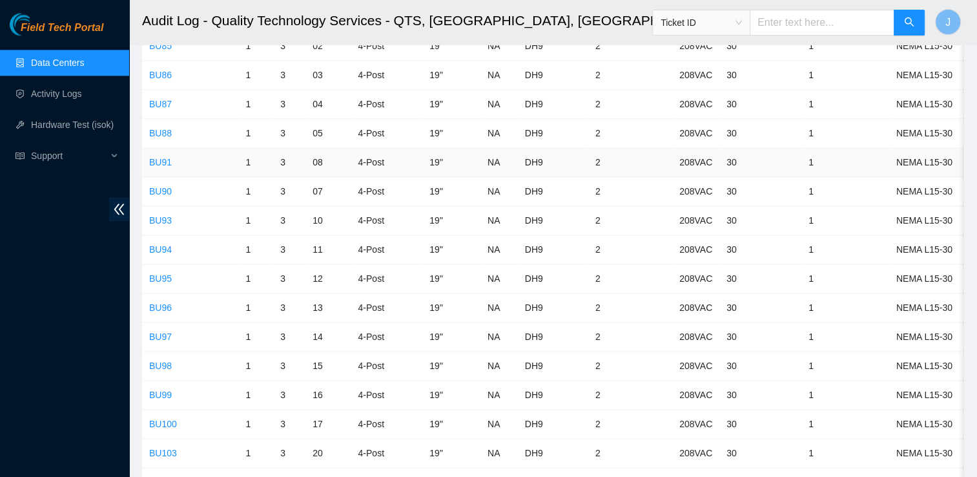
scroll to position [1624, 0]
click at [157, 330] on link "BU97" at bounding box center [160, 335] width 23 height 10
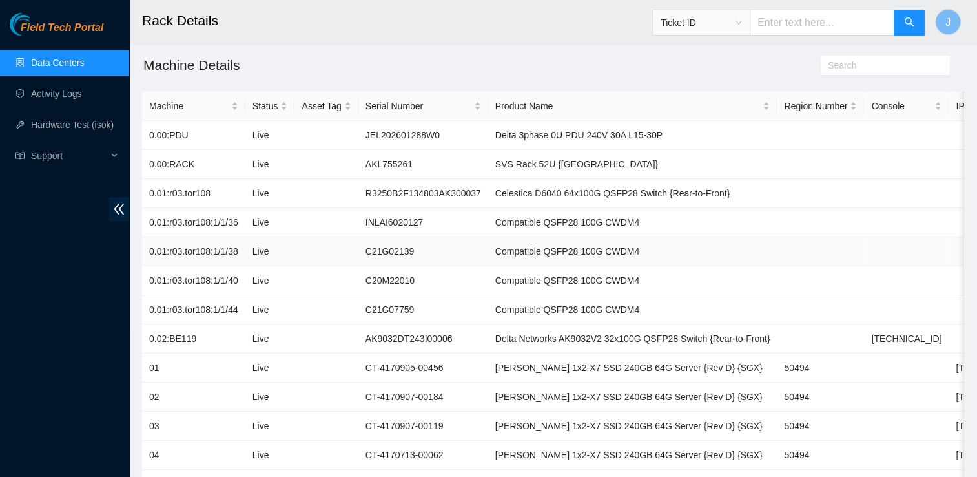
scroll to position [98, 0]
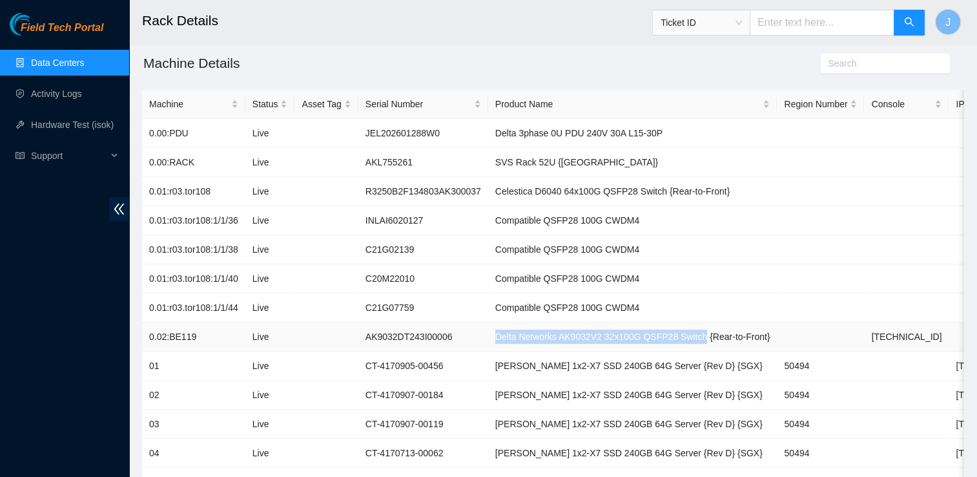
drag, startPoint x: 484, startPoint y: 337, endPoint x: 688, endPoint y: 337, distance: 204.1
click at [688, 337] on td "Delta Networks AK9032V2 32x100G QSFP28 Switch {Rear-to-Front}" at bounding box center [632, 336] width 289 height 29
click at [912, 274] on td at bounding box center [906, 278] width 85 height 29
drag, startPoint x: 855, startPoint y: 333, endPoint x: 915, endPoint y: 335, distance: 60.1
click at [915, 335] on td "[TECHNICAL_ID]" at bounding box center [906, 336] width 85 height 29
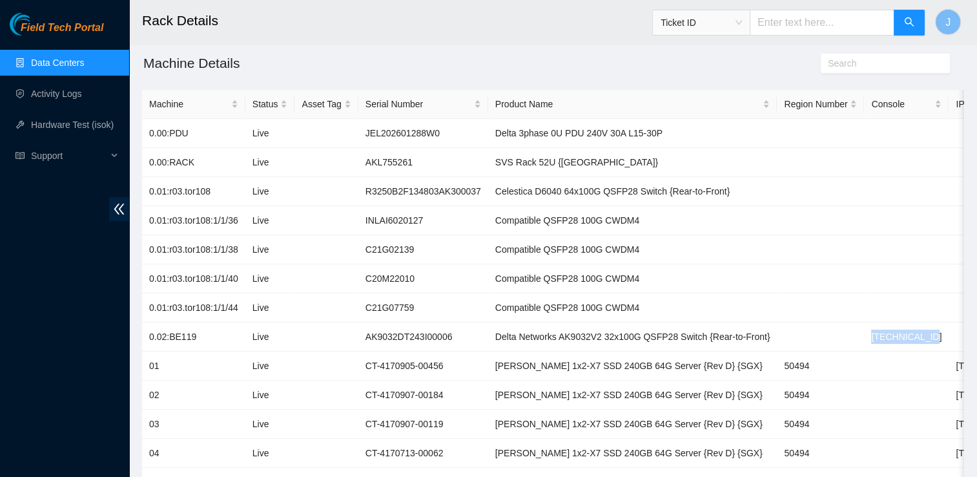
click at [84, 65] on link "Data Centers" at bounding box center [57, 62] width 53 height 10
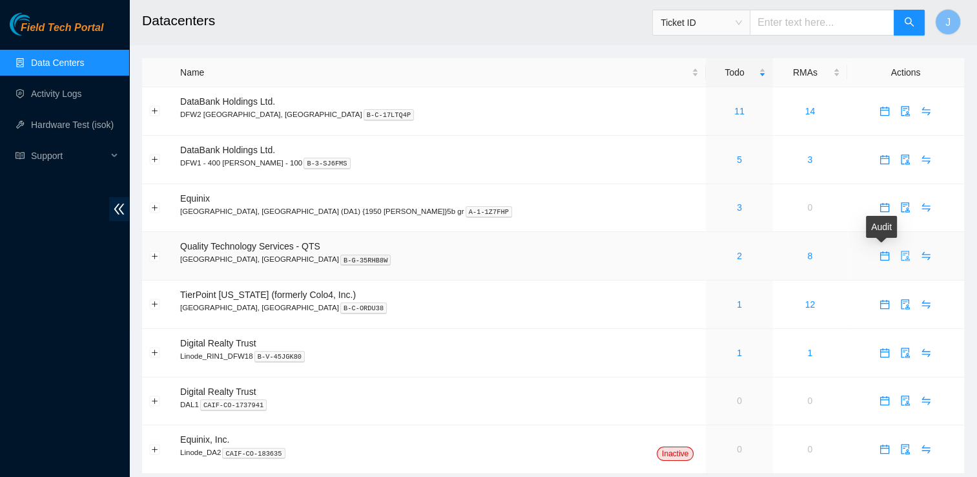
click at [900, 261] on icon "audit" at bounding box center [905, 256] width 10 height 10
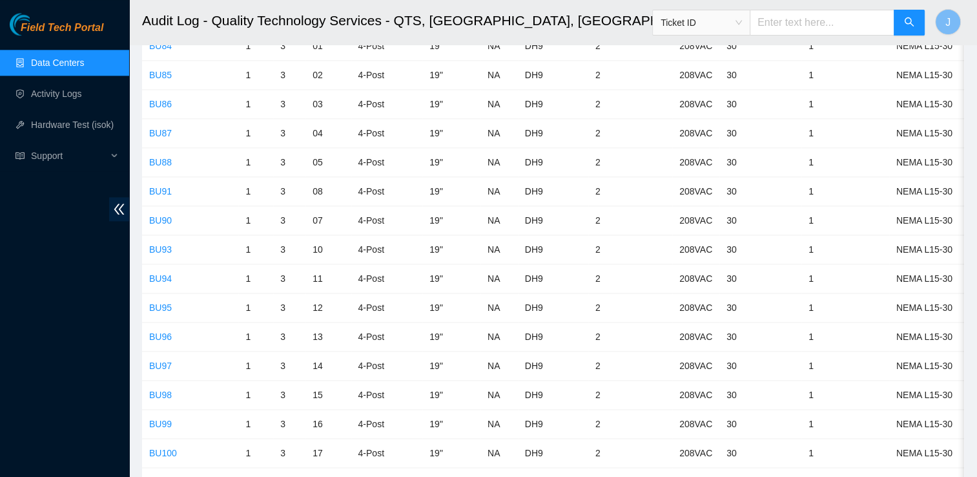
scroll to position [1596, 0]
click at [154, 300] on link "BU95" at bounding box center [160, 305] width 23 height 10
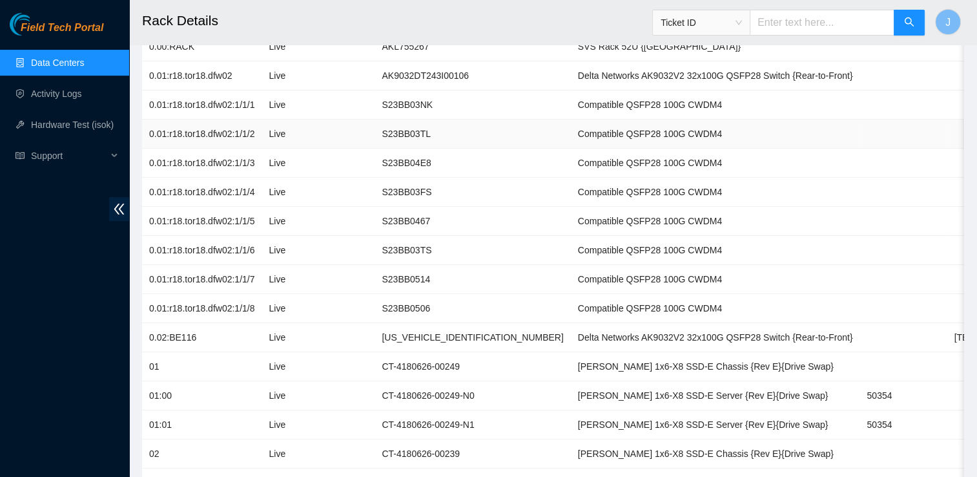
scroll to position [227, 0]
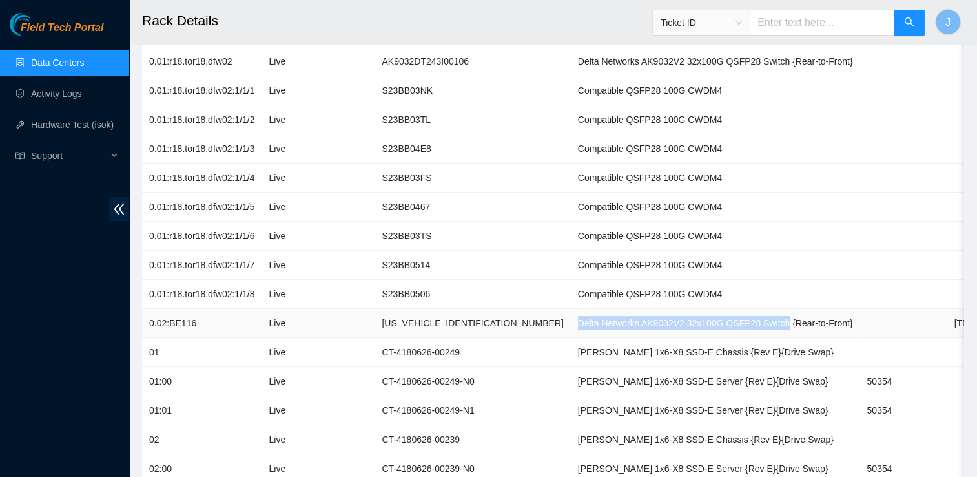
drag, startPoint x: 486, startPoint y: 320, endPoint x: 688, endPoint y: 324, distance: 202.2
click at [688, 324] on td "Delta Networks AK9032V2 32x100G QSFP28 Switch {Rear-to-Front}" at bounding box center [715, 323] width 289 height 29
click at [660, 340] on td "[PERSON_NAME] 1x6-X8 SSD-E Chassis {Rev E}{Drive Swap}" at bounding box center [715, 352] width 289 height 29
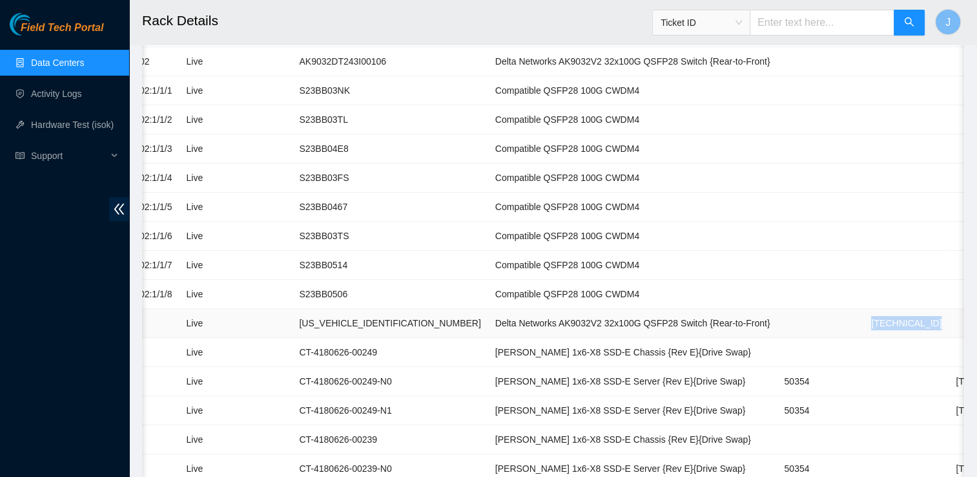
scroll to position [0, 97]
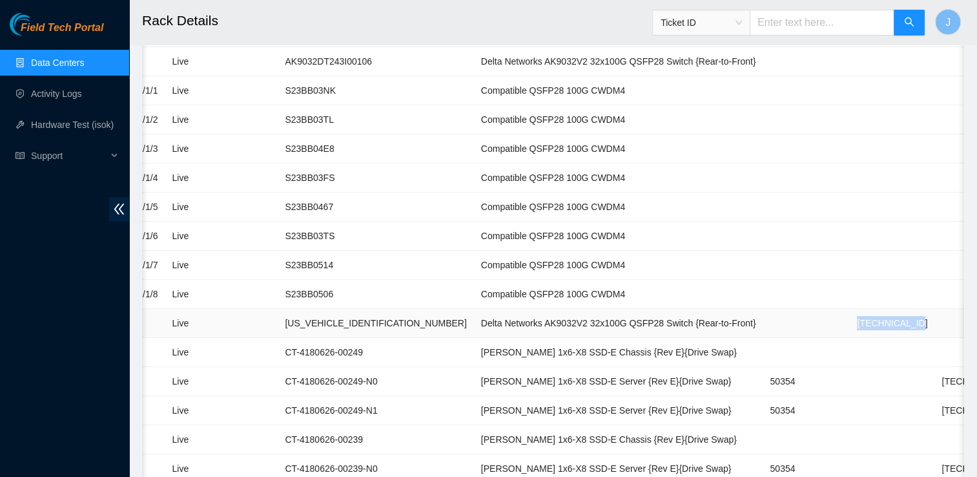
drag, startPoint x: 852, startPoint y: 316, endPoint x: 818, endPoint y: 320, distance: 34.4
click at [850, 320] on td "[TECHNICAL_ID]" at bounding box center [892, 323] width 85 height 29
click at [597, 304] on td "Compatible QSFP28 100G CWDM4" at bounding box center [618, 294] width 289 height 29
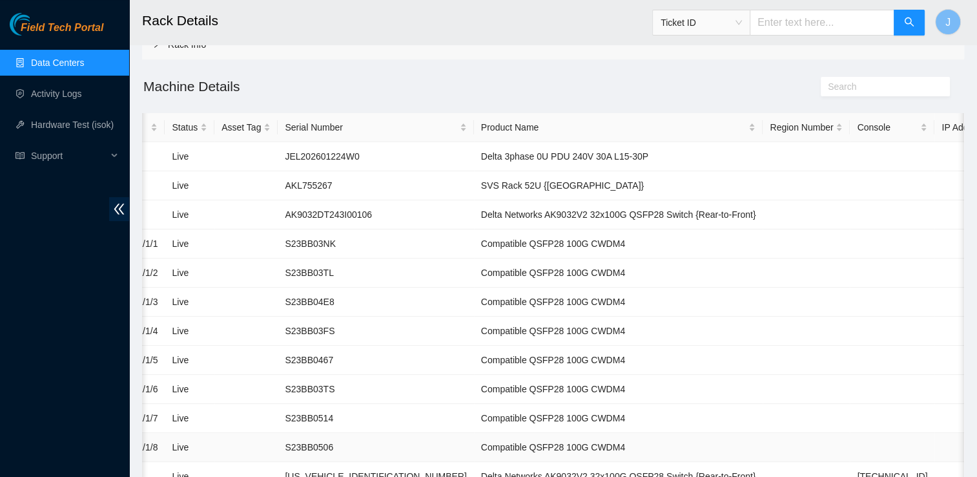
scroll to position [0, 0]
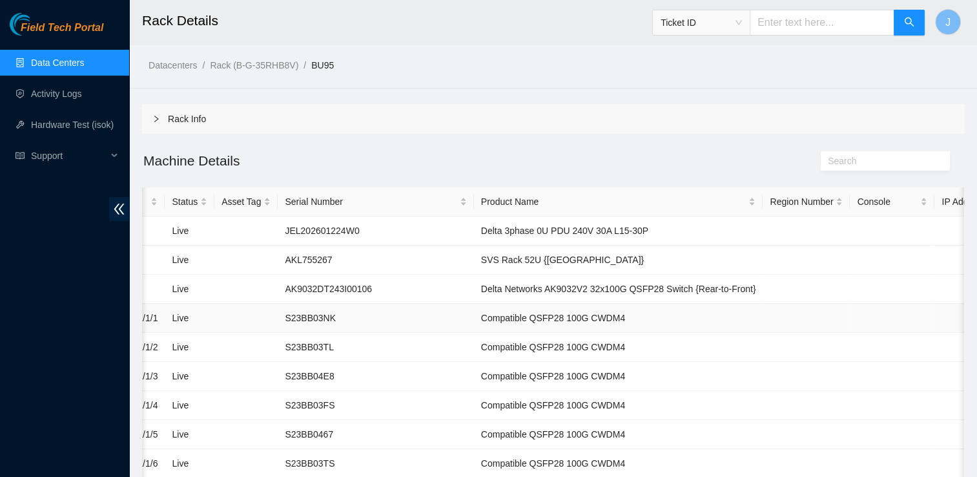
click at [597, 304] on td "Compatible QSFP28 100G CWDM4" at bounding box center [618, 318] width 289 height 29
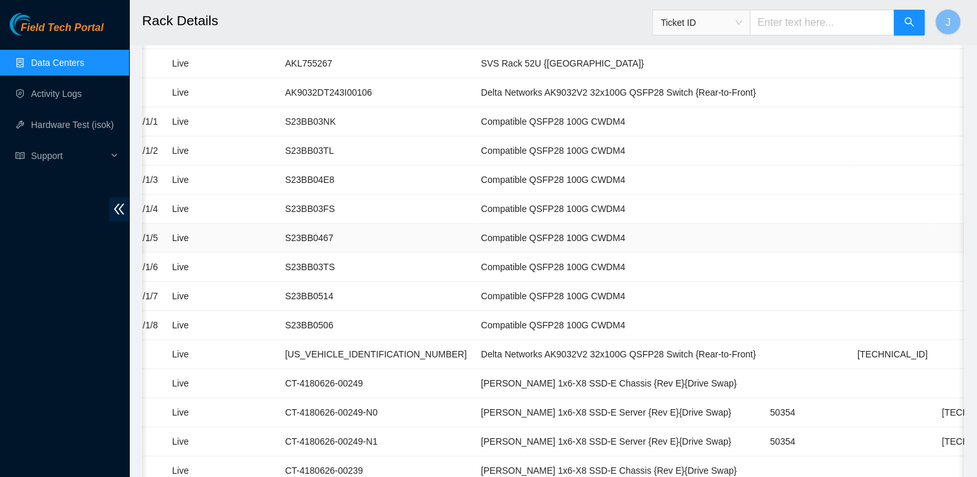
scroll to position [199, 0]
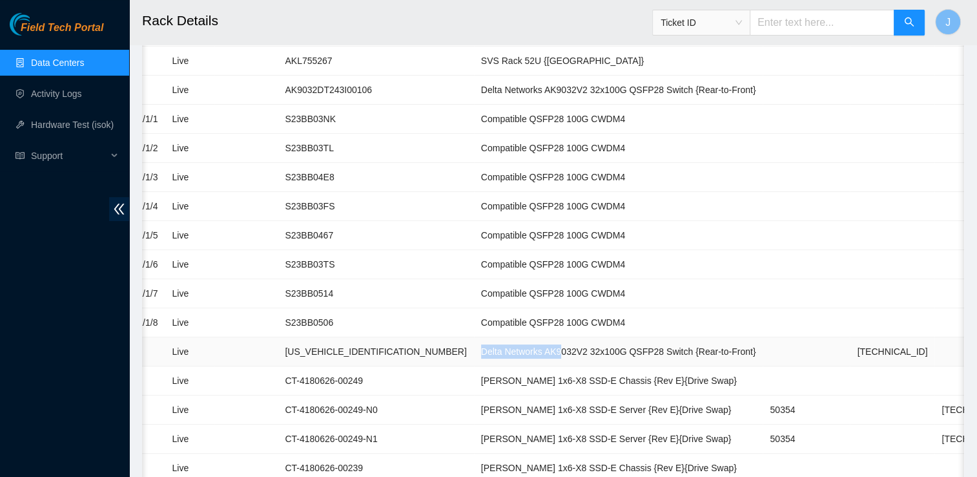
drag, startPoint x: 391, startPoint y: 350, endPoint x: 468, endPoint y: 353, distance: 76.9
click at [474, 353] on td "Delta Networks AK9032V2 32x100G QSFP28 Switch {Rear-to-Front}" at bounding box center [618, 351] width 289 height 29
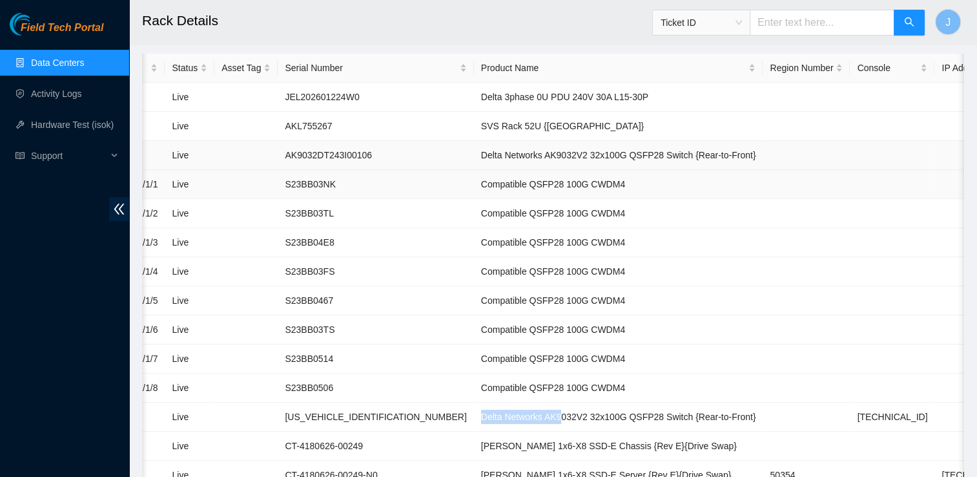
scroll to position [134, 0]
drag, startPoint x: 367, startPoint y: 154, endPoint x: 280, endPoint y: 150, distance: 86.6
click at [280, 150] on td "AK9032DT243I00106" at bounding box center [376, 154] width 196 height 29
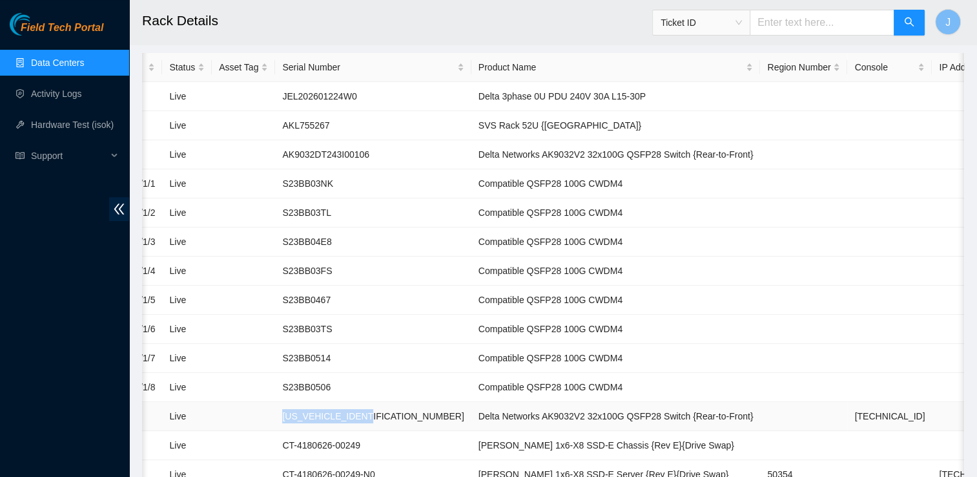
drag, startPoint x: 368, startPoint y: 415, endPoint x: 275, endPoint y: 422, distance: 93.3
click at [275, 422] on td "[US_VEHICLE_IDENTIFICATION_NUMBER]" at bounding box center [373, 416] width 196 height 29
click at [566, 386] on td "Compatible QSFP28 100G CWDM4" at bounding box center [615, 387] width 289 height 29
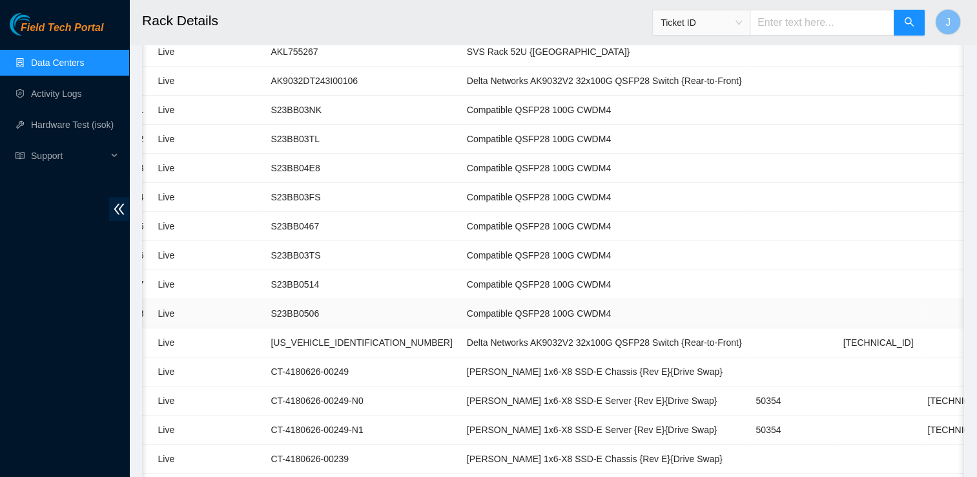
scroll to position [209, 0]
drag, startPoint x: 868, startPoint y: 424, endPoint x: 810, endPoint y: 428, distance: 58.2
click at [920, 428] on td "[TECHNICAL_ID]" at bounding box center [962, 428] width 85 height 29
click at [606, 269] on td "Compatible QSFP28 100G CWDM4" at bounding box center [604, 283] width 289 height 29
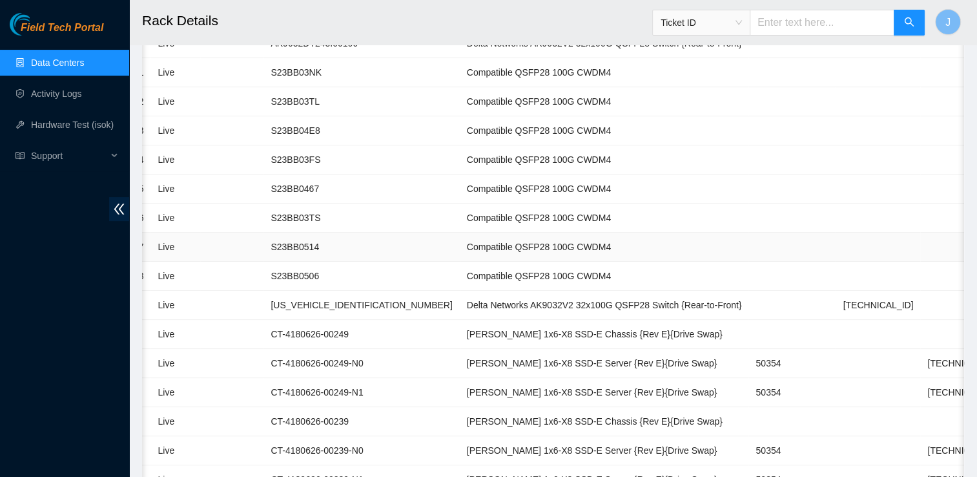
scroll to position [247, 0]
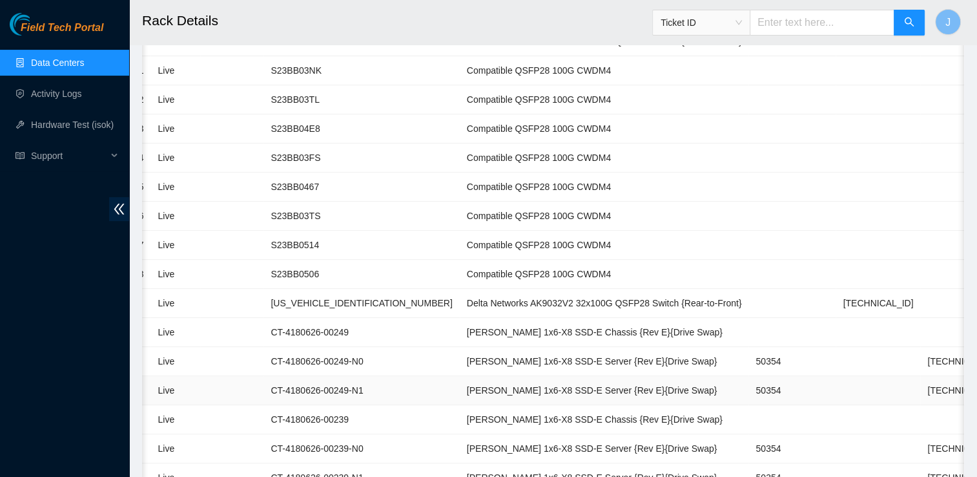
click at [606, 378] on td "[PERSON_NAME] 1x6-X8 SSD-E Server {Rev E}{Drive Swap}" at bounding box center [604, 390] width 289 height 29
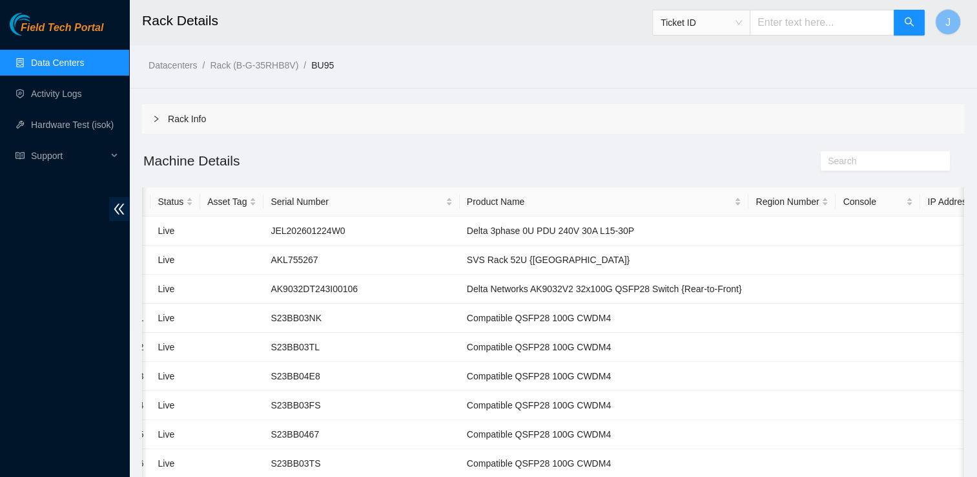
click at [67, 58] on link "Data Centers" at bounding box center [57, 62] width 53 height 10
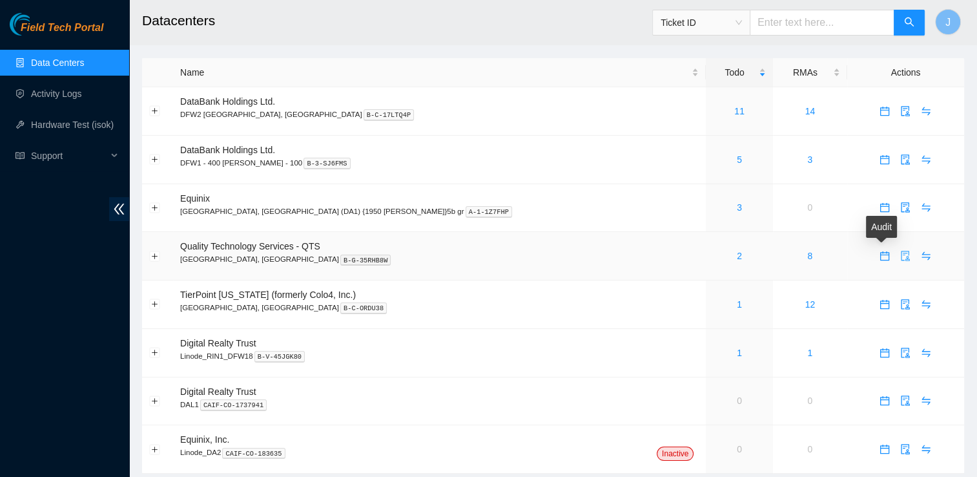
click at [900, 258] on icon "audit" at bounding box center [905, 256] width 10 height 10
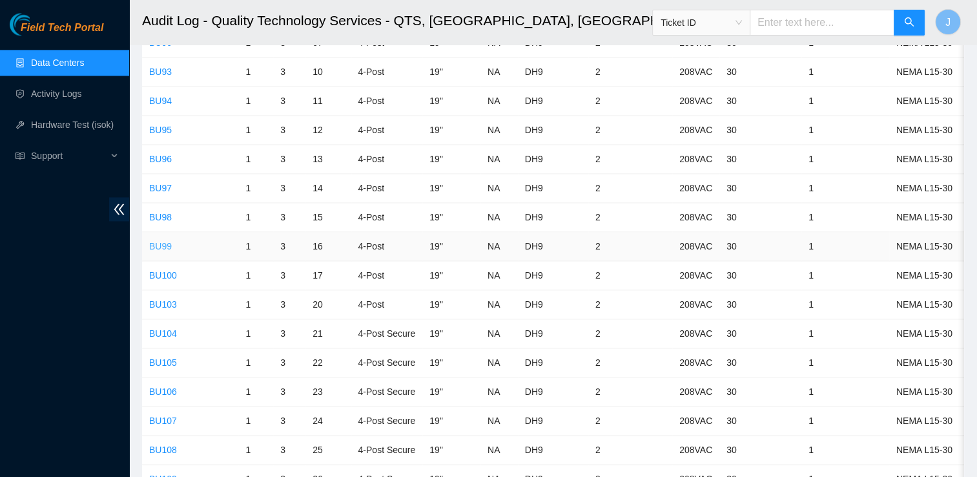
scroll to position [1737, 0]
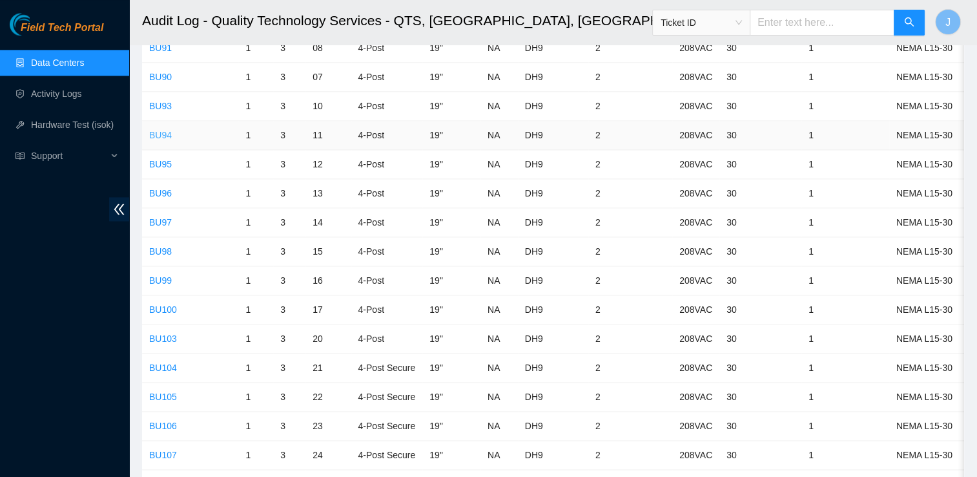
click at [169, 130] on link "BU94" at bounding box center [160, 135] width 23 height 10
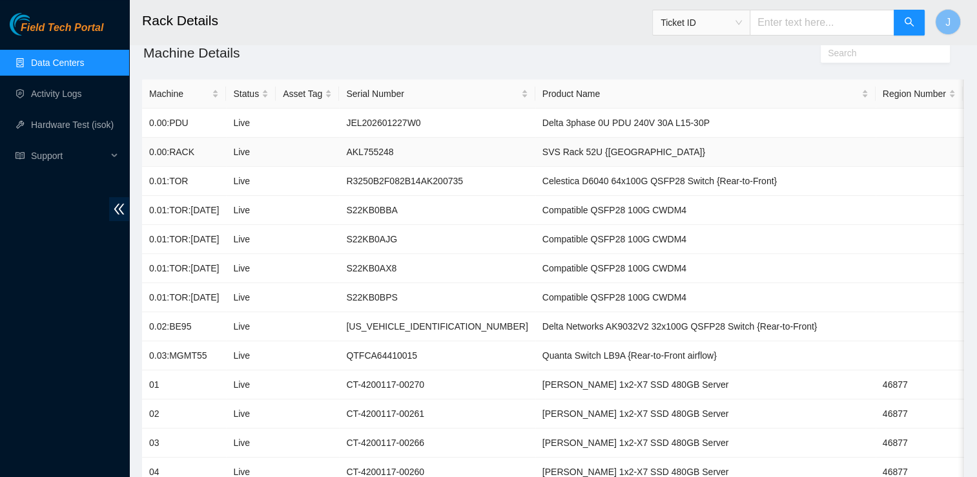
scroll to position [110, 0]
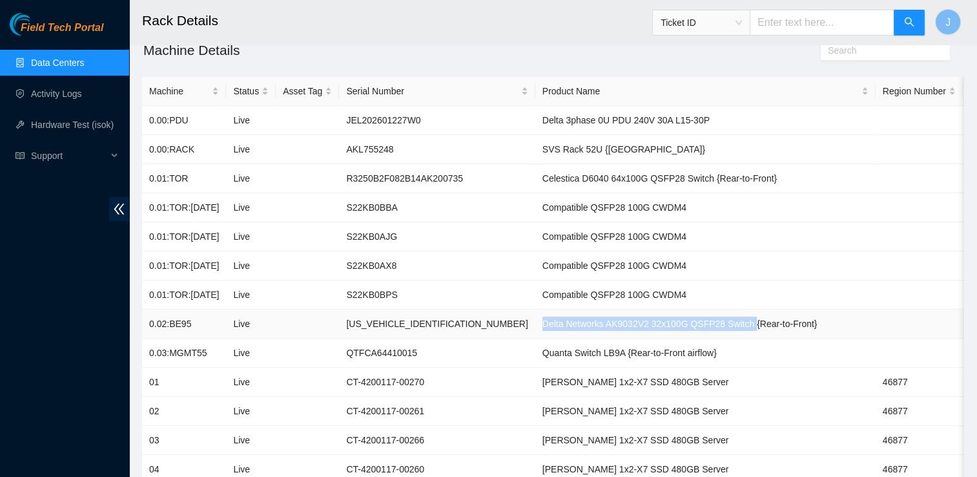
drag, startPoint x: 464, startPoint y: 328, endPoint x: 669, endPoint y: 326, distance: 205.4
click at [669, 326] on td "Delta Networks AK9032V2 32x100G QSFP28 Switch {Rear-to-Front}" at bounding box center [705, 323] width 340 height 29
click at [643, 367] on td "[PERSON_NAME] 1x2-X7 SSD 480GB Server" at bounding box center [705, 381] width 340 height 29
drag, startPoint x: 829, startPoint y: 326, endPoint x: 930, endPoint y: 325, distance: 100.7
click at [930, 325] on tr "0.02:BE95 Live [US_VEHICLE_IDENTIFICATION_NUMBER] Delta Networks AK9032V2 32x10…" at bounding box center [721, 323] width 1159 height 29
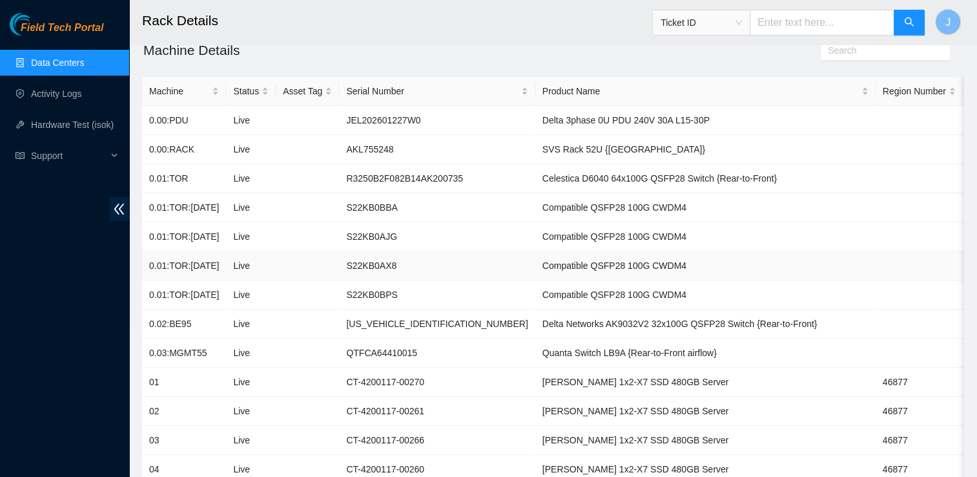
click at [639, 257] on td "Compatible QSFP28 100G CWDM4" at bounding box center [705, 265] width 340 height 29
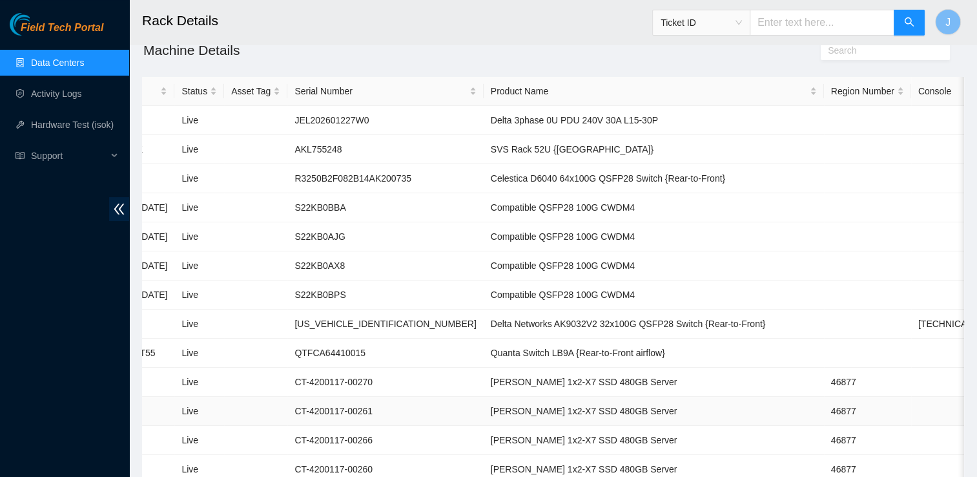
scroll to position [0, 145]
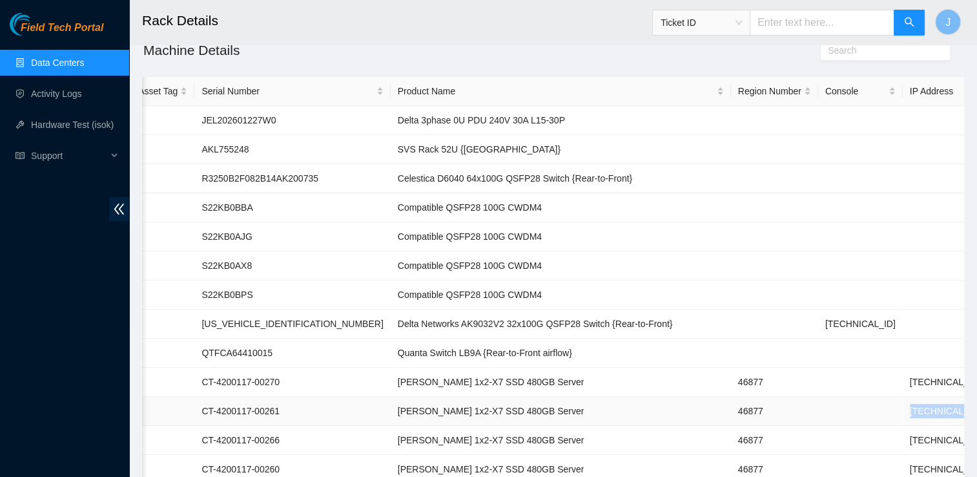
drag, startPoint x: 899, startPoint y: 408, endPoint x: 814, endPoint y: 404, distance: 85.3
click at [903, 404] on td "[TECHNICAL_ID]" at bounding box center [945, 411] width 85 height 29
click at [84, 57] on link "Data Centers" at bounding box center [57, 62] width 53 height 10
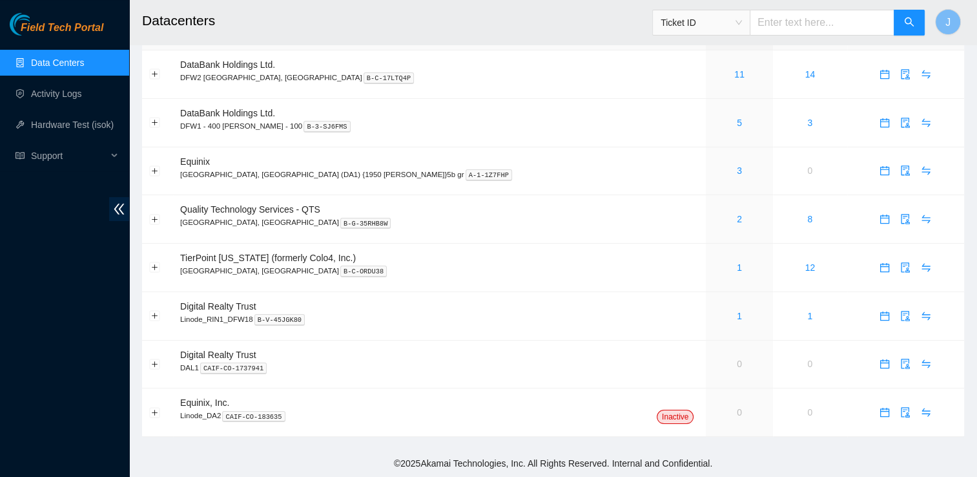
scroll to position [37, 0]
click at [900, 218] on icon "audit" at bounding box center [905, 219] width 10 height 10
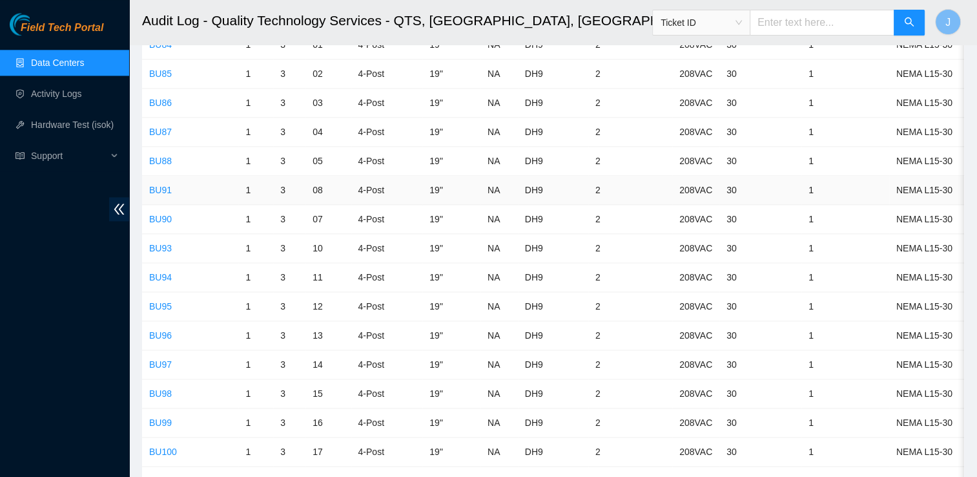
scroll to position [1596, 0]
click at [160, 242] on link "BU93" at bounding box center [160, 247] width 23 height 10
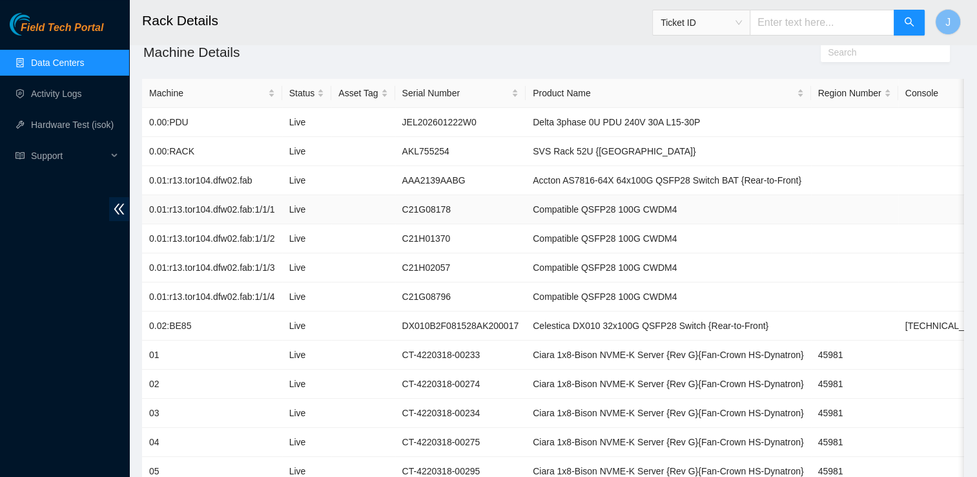
scroll to position [116, 0]
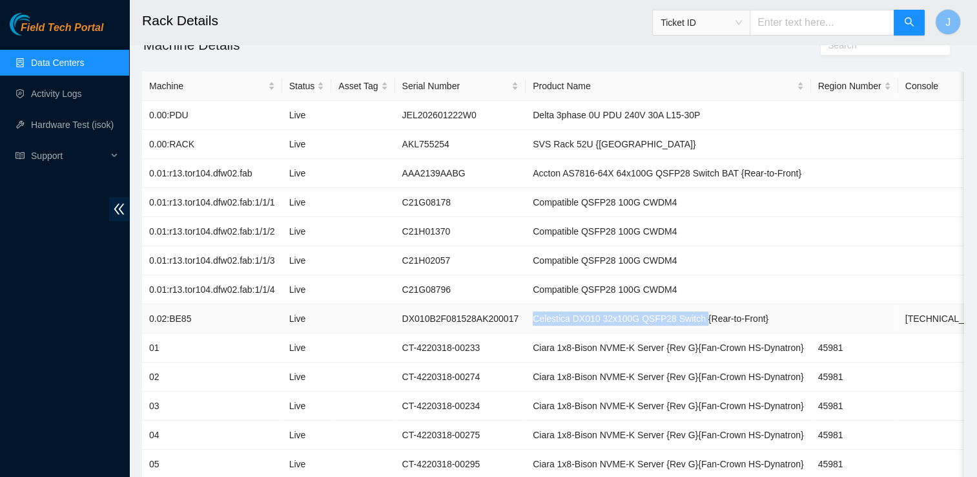
drag, startPoint x: 522, startPoint y: 320, endPoint x: 688, endPoint y: 324, distance: 165.4
click at [688, 324] on td "Celestica DX010 32x100G QSFP28 Switch {Rear-to-Front}" at bounding box center [668, 318] width 285 height 29
drag, startPoint x: 933, startPoint y: 316, endPoint x: 863, endPoint y: 316, distance: 69.7
click at [863, 316] on tr "0.02:BE85 Live DX010B2F081528AK200017 Celestica DX010 32x100G QSFP28 Switch {Re…" at bounding box center [689, 318] width 1094 height 29
click at [542, 378] on td "Ciara 1x8-Bison NVME-K Server {Rev G}{Fan-Crown HS-Dynatron}" at bounding box center [668, 376] width 285 height 29
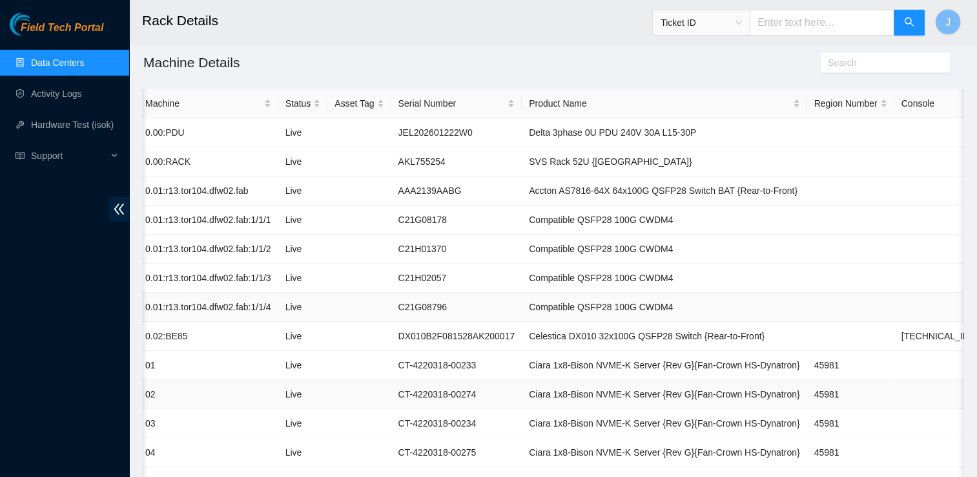
scroll to position [98, 0]
drag, startPoint x: 517, startPoint y: 336, endPoint x: 682, endPoint y: 346, distance: 165.6
click at [682, 346] on td "Celestica DX010 32x100G QSFP28 Switch {Rear-to-Front}" at bounding box center [664, 336] width 285 height 29
click at [635, 326] on td "Celestica DX010 32x100G QSFP28 Switch {Rear-to-Front}" at bounding box center [664, 336] width 285 height 29
